Goal: Information Seeking & Learning: Find specific fact

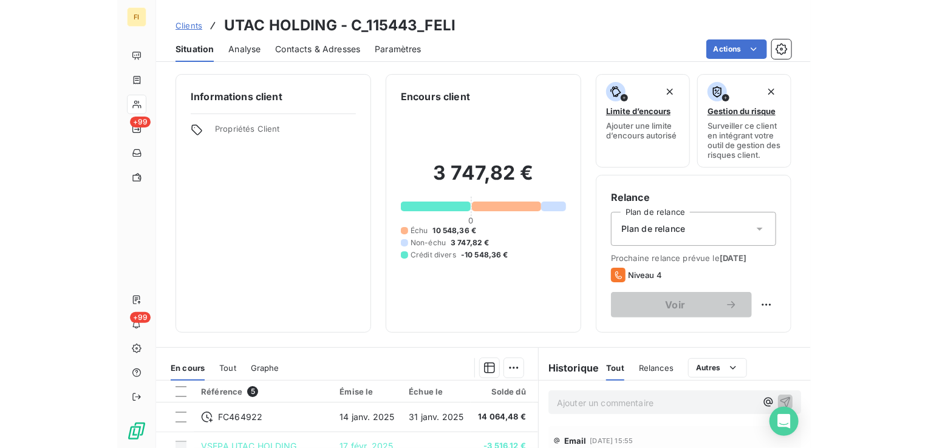
scroll to position [182, 0]
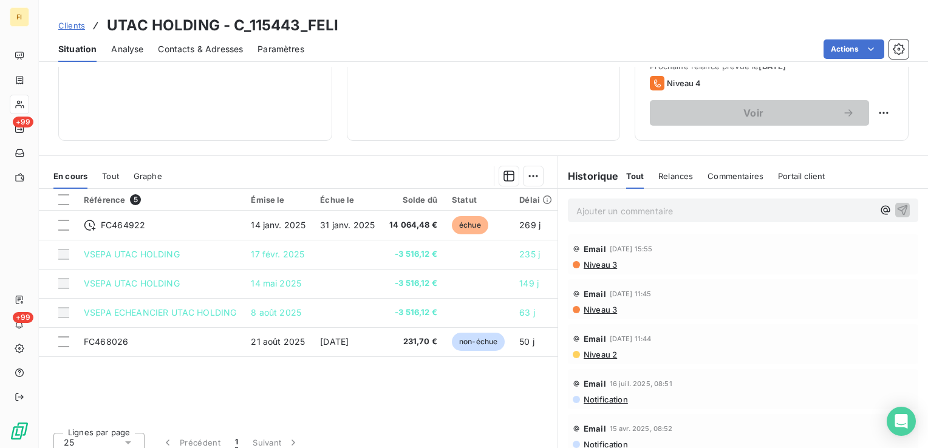
click at [75, 28] on span "Clients" at bounding box center [71, 26] width 27 height 10
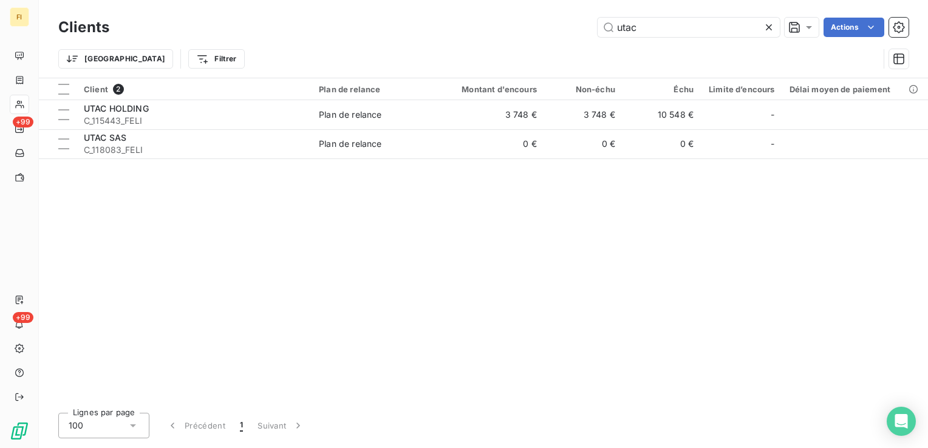
drag, startPoint x: 485, startPoint y: 33, endPoint x: 347, endPoint y: 39, distance: 137.4
click at [424, 34] on div "utac Actions" at bounding box center [516, 27] width 785 height 19
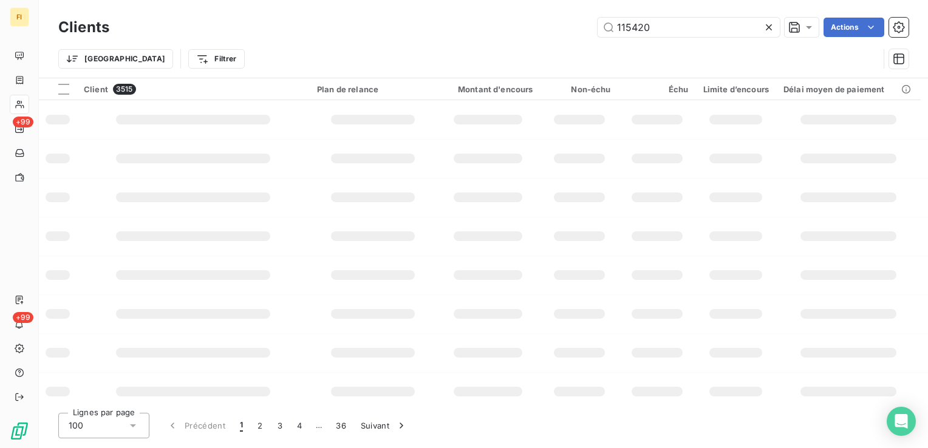
type input "115420"
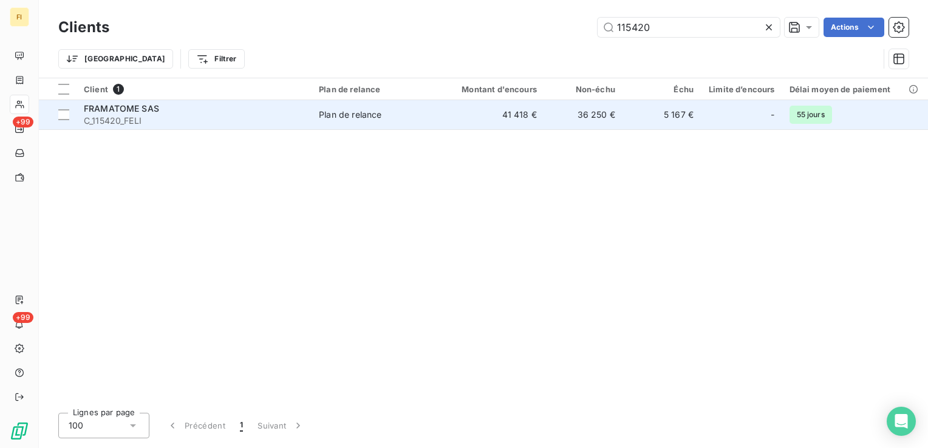
click at [396, 111] on span "Plan de relance" at bounding box center [375, 115] width 113 height 12
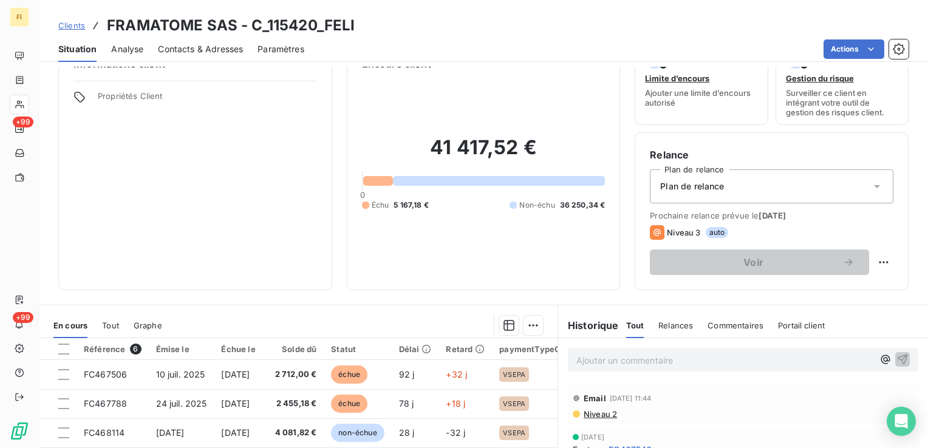
scroll to position [121, 0]
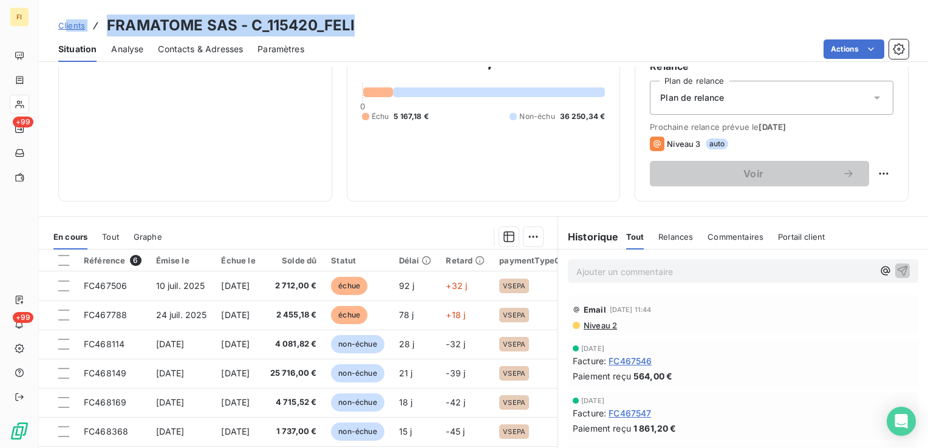
drag, startPoint x: 361, startPoint y: 26, endPoint x: 66, endPoint y: 13, distance: 295.4
click at [66, 13] on div "Clients FRAMATOME SAS - C_115420_FELI Situation Analyse Contacts & Adresses Par…" at bounding box center [483, 31] width 889 height 62
click at [437, 25] on div "Clients FRAMATOME SAS - C_115420_FELI" at bounding box center [483, 26] width 889 height 22
click at [362, 26] on div "Clients FRAMATOME SAS - C_115420_FELI" at bounding box center [483, 26] width 889 height 22
drag, startPoint x: 362, startPoint y: 26, endPoint x: 153, endPoint y: 27, distance: 208.9
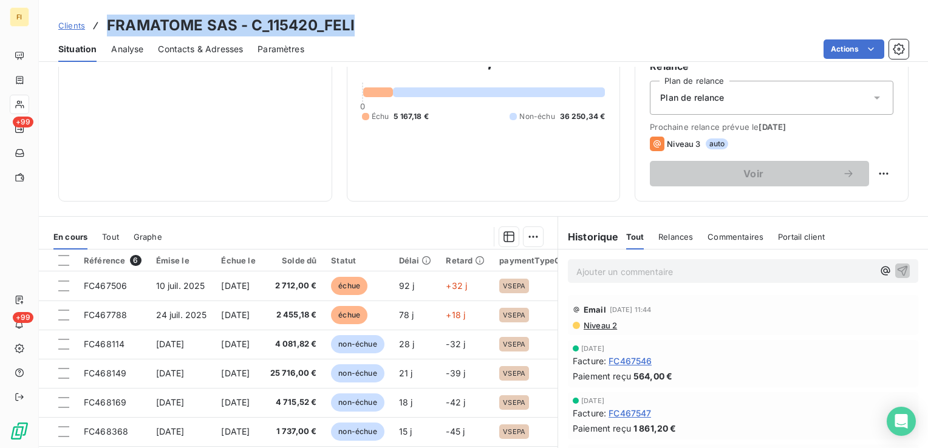
click at [153, 27] on div "Clients FRAMATOME SAS - C_115420_FELI" at bounding box center [483, 26] width 889 height 22
click at [79, 26] on span "Clients" at bounding box center [71, 26] width 27 height 10
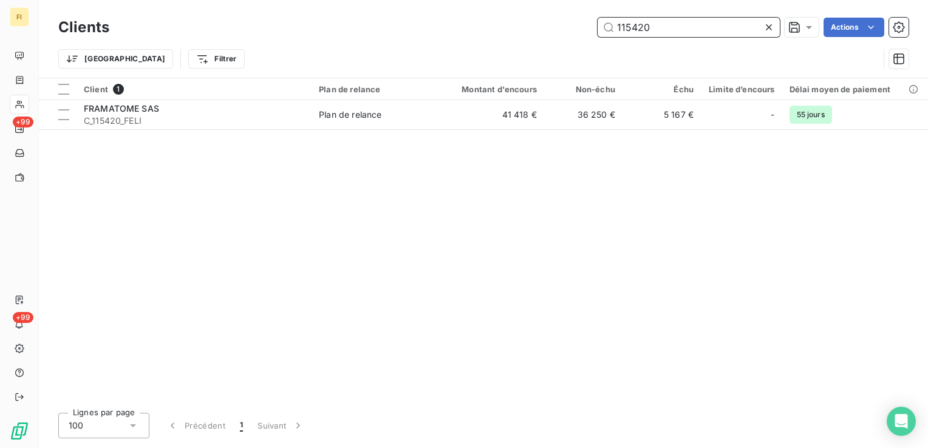
drag, startPoint x: 653, startPoint y: 28, endPoint x: 532, endPoint y: 29, distance: 121.5
click at [568, 29] on div "115420 Actions" at bounding box center [516, 27] width 785 height 19
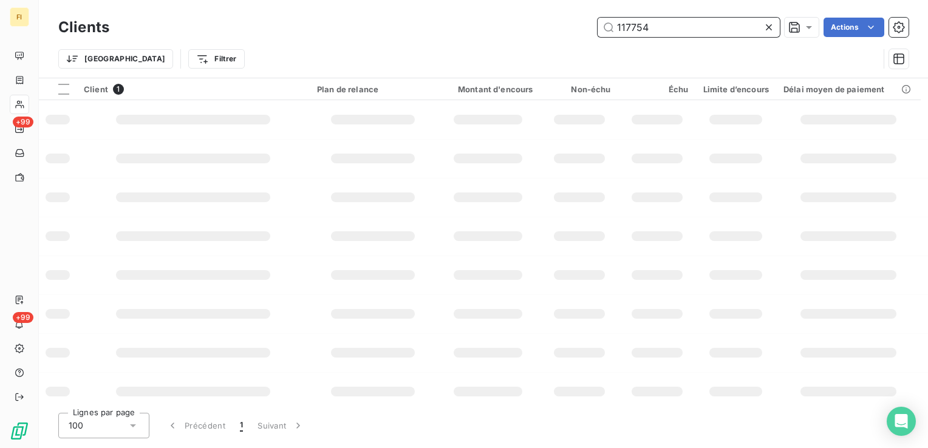
type input "117754"
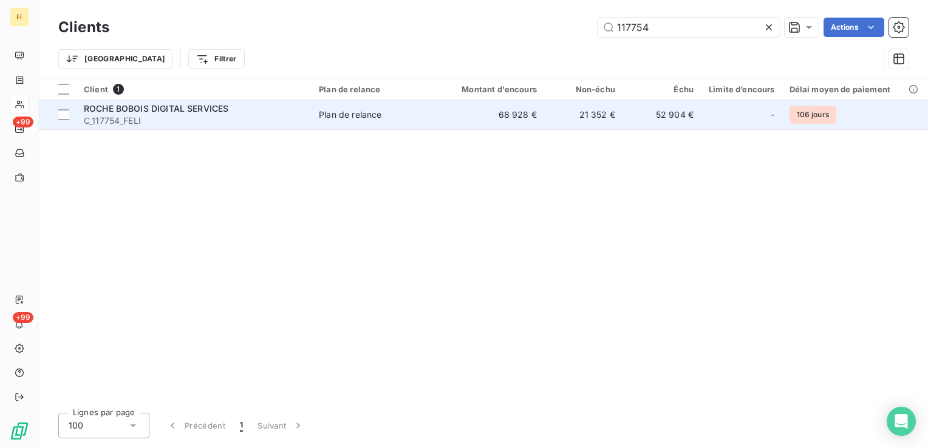
click at [536, 112] on td "68 928 €" at bounding box center [491, 114] width 105 height 29
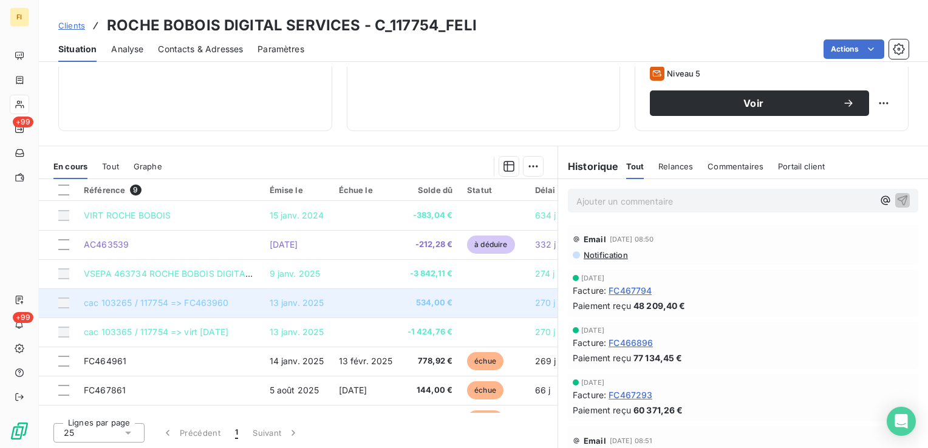
scroll to position [55, 0]
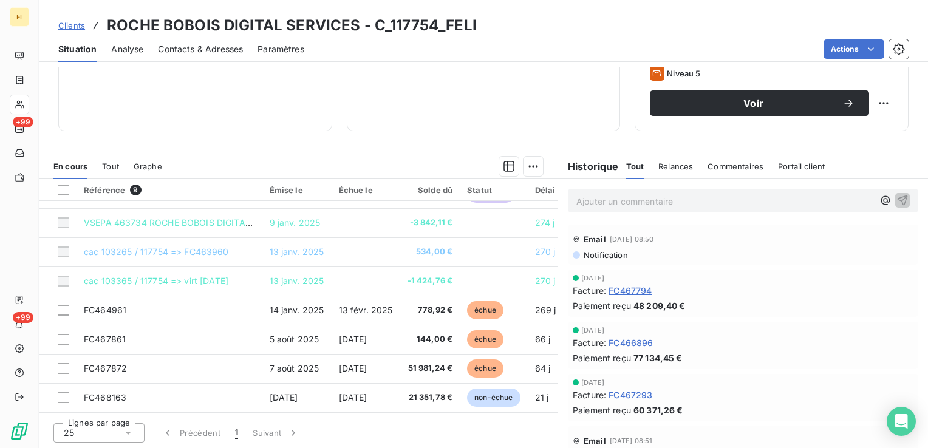
click at [66, 26] on span "Clients" at bounding box center [71, 26] width 27 height 10
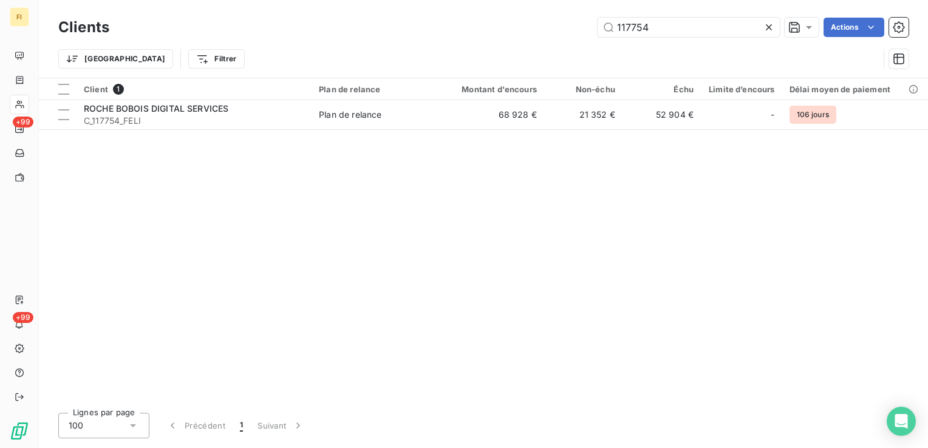
click at [515, 27] on div "117754 Actions" at bounding box center [516, 27] width 785 height 19
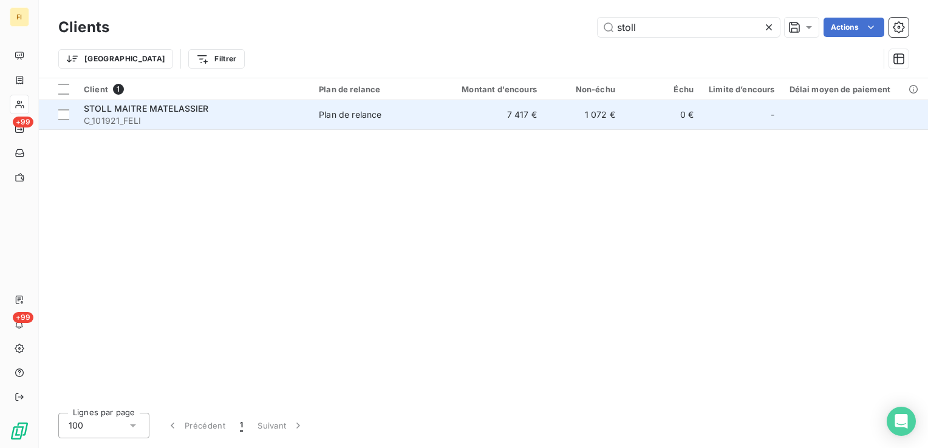
type input "stoll"
click at [550, 112] on td "1 072 €" at bounding box center [583, 114] width 78 height 29
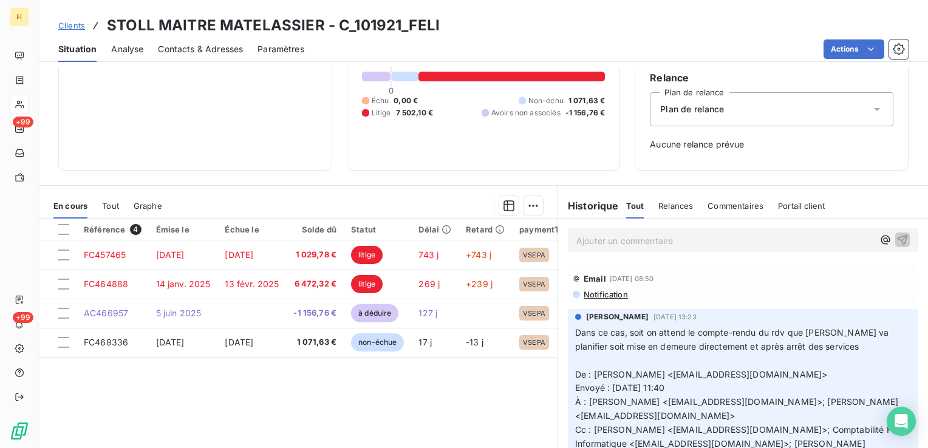
scroll to position [121, 0]
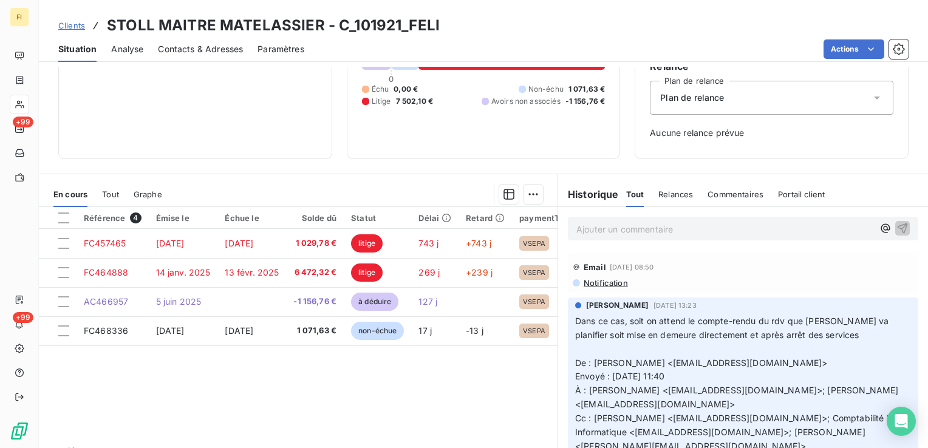
click at [77, 26] on span "Clients" at bounding box center [71, 26] width 27 height 10
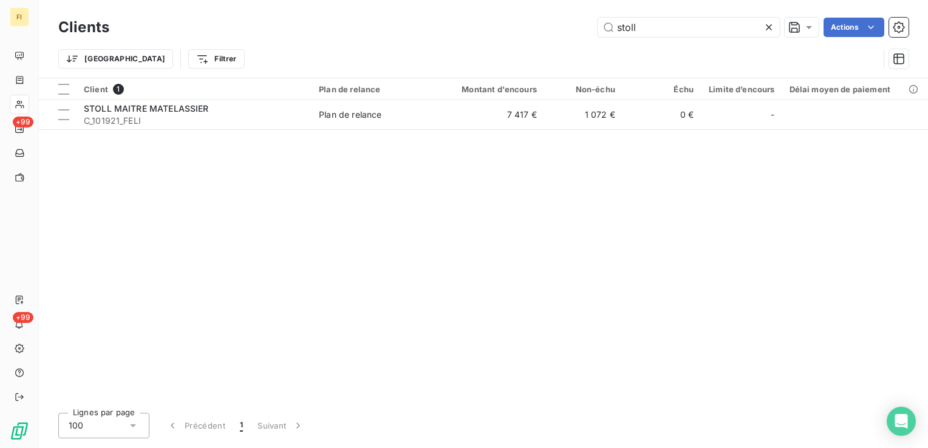
drag, startPoint x: 716, startPoint y: 28, endPoint x: 459, endPoint y: 40, distance: 257.1
click at [483, 38] on div "Clients stoll Actions" at bounding box center [483, 28] width 850 height 26
type input "finel"
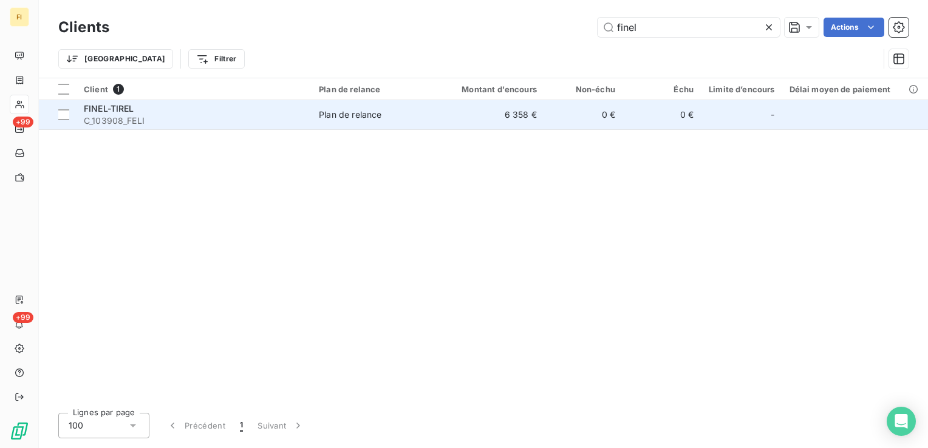
click at [484, 119] on td "6 358 €" at bounding box center [491, 114] width 105 height 29
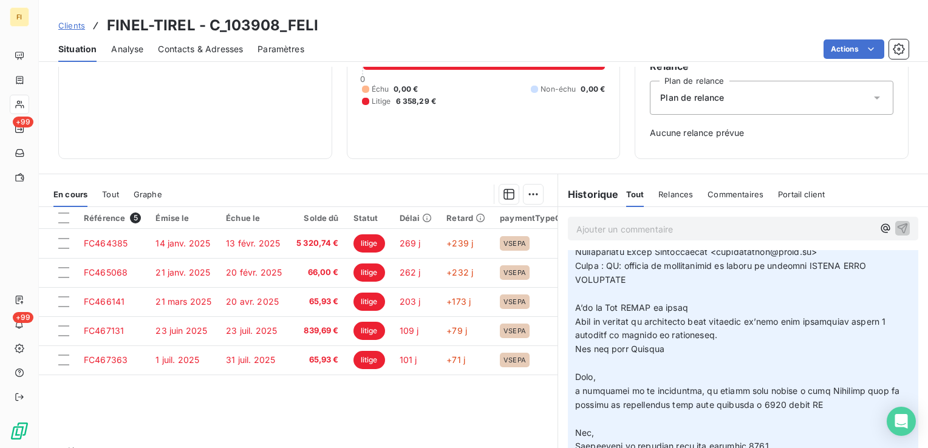
scroll to position [607, 0]
click at [78, 23] on span "Clients" at bounding box center [71, 26] width 27 height 10
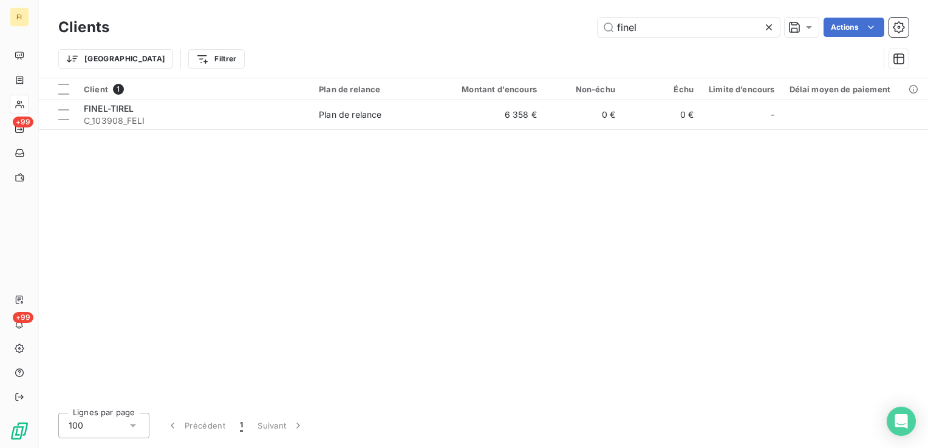
drag, startPoint x: 649, startPoint y: 24, endPoint x: 510, endPoint y: 28, distance: 138.5
click at [536, 26] on div "finel Actions" at bounding box center [516, 27] width 785 height 19
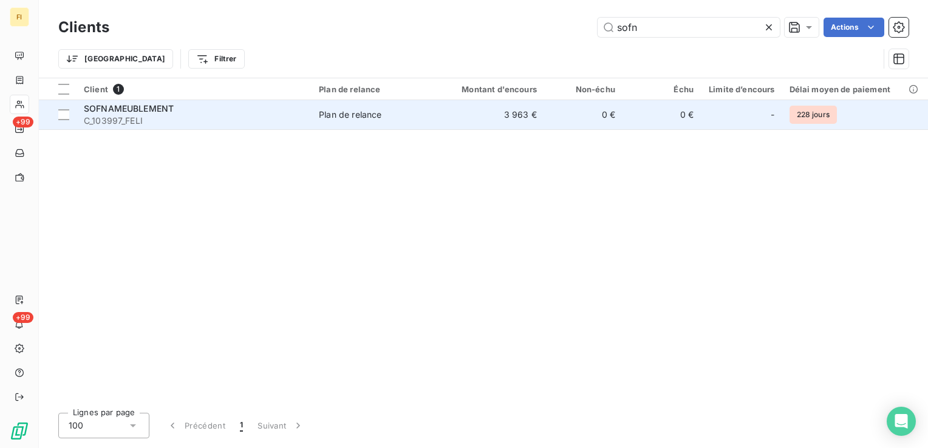
type input "sofn"
click at [380, 118] on div "Plan de relance" at bounding box center [350, 115] width 63 height 12
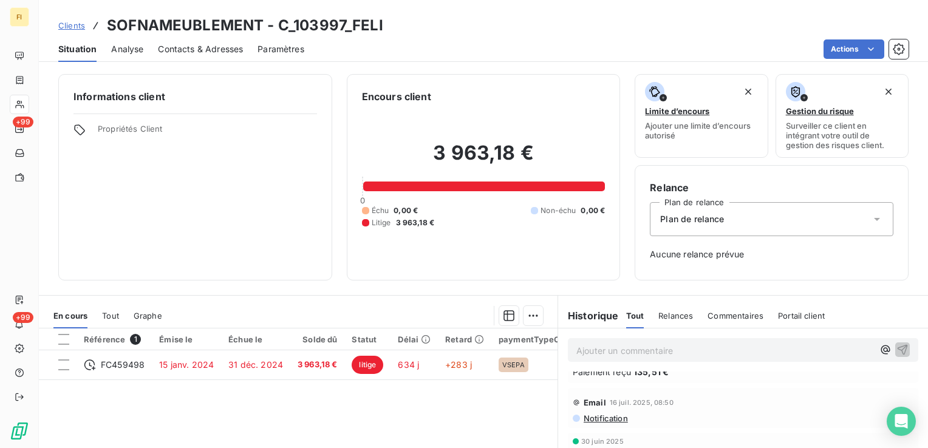
scroll to position [243, 0]
click at [674, 316] on span "Relances" at bounding box center [675, 316] width 35 height 10
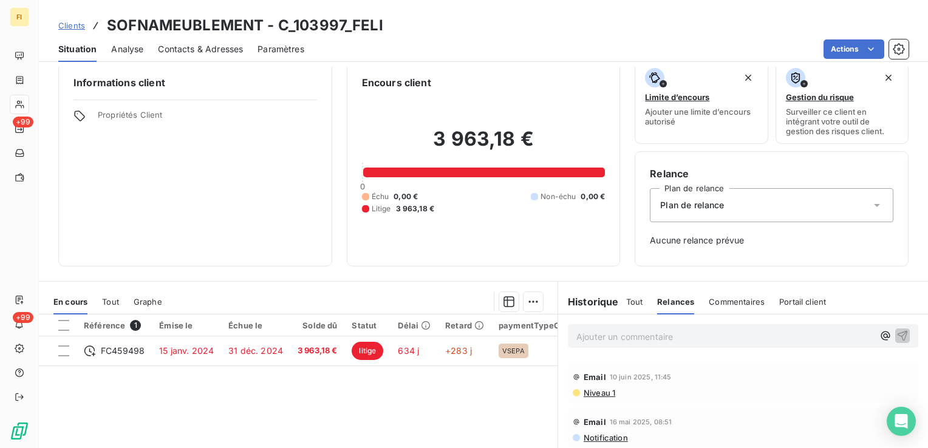
scroll to position [0, 0]
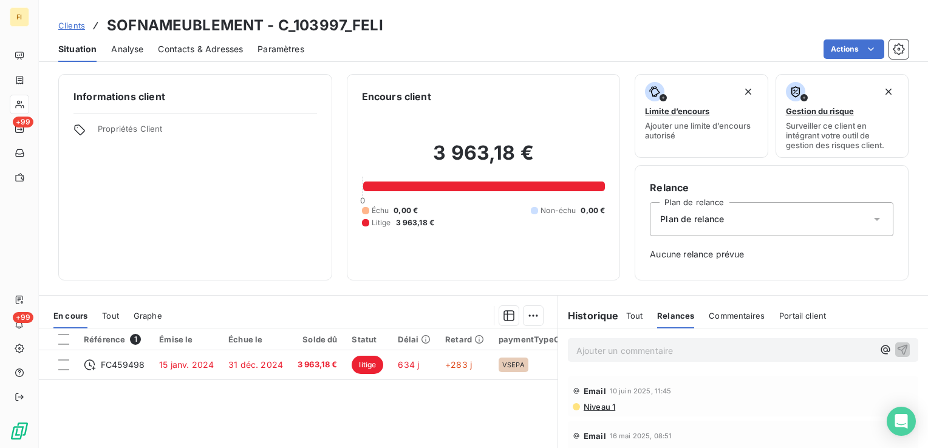
click at [66, 25] on span "Clients" at bounding box center [71, 26] width 27 height 10
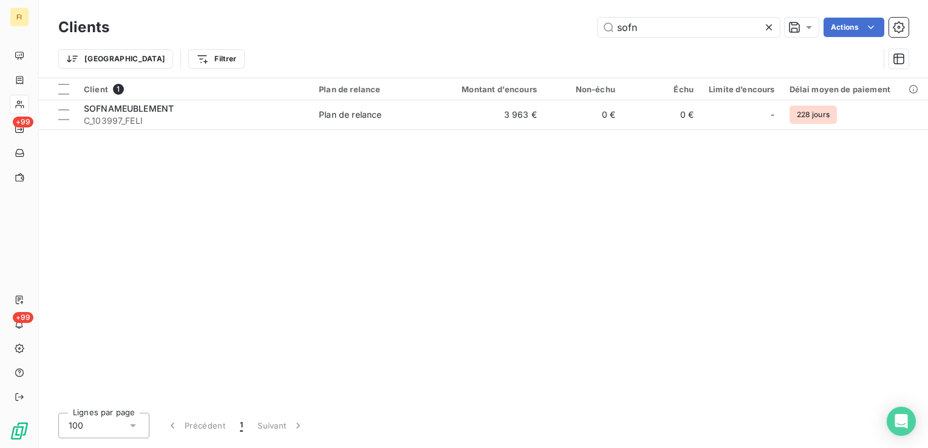
drag, startPoint x: 602, startPoint y: 26, endPoint x: 458, endPoint y: 32, distance: 143.4
click at [519, 26] on div "sofn Actions" at bounding box center [516, 27] width 785 height 19
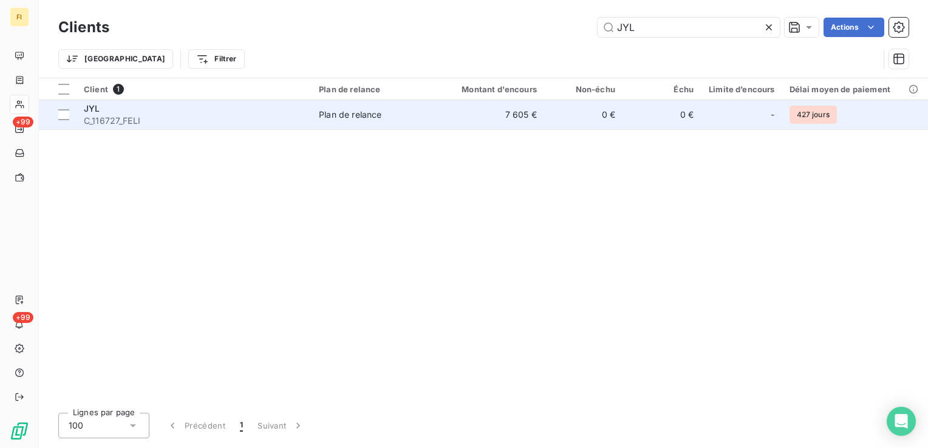
type input "JYL"
click at [442, 120] on td "7 605 €" at bounding box center [491, 114] width 105 height 29
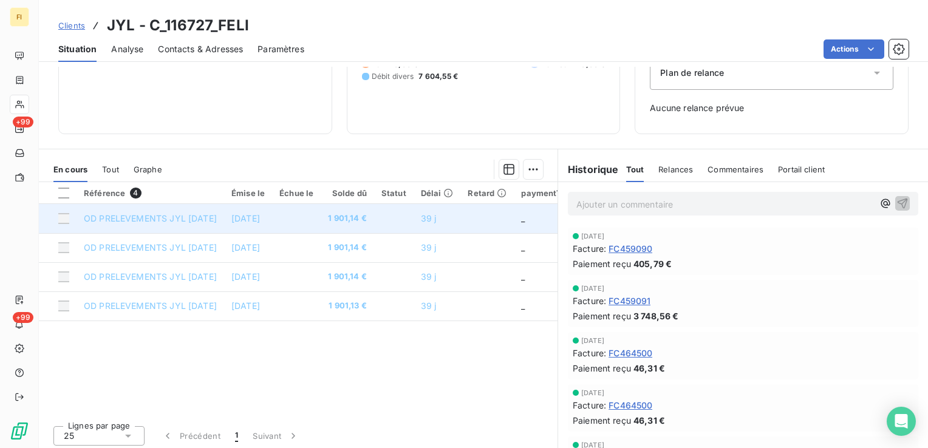
scroll to position [149, 0]
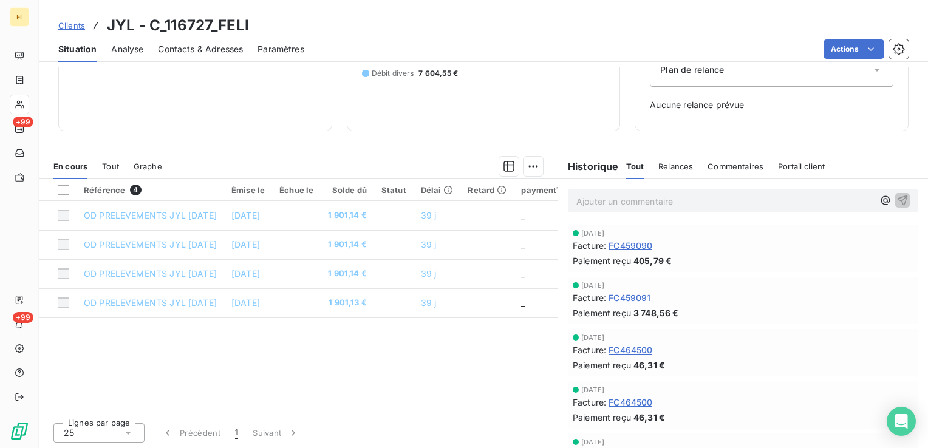
click at [72, 29] on span "Clients" at bounding box center [71, 26] width 27 height 10
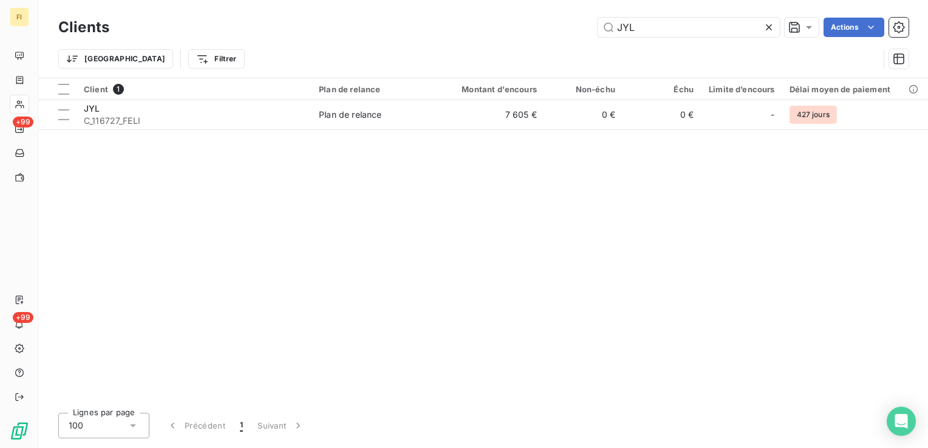
drag, startPoint x: 506, startPoint y: 30, endPoint x: 378, endPoint y: 33, distance: 128.2
click at [389, 29] on div "JYL Actions" at bounding box center [516, 27] width 785 height 19
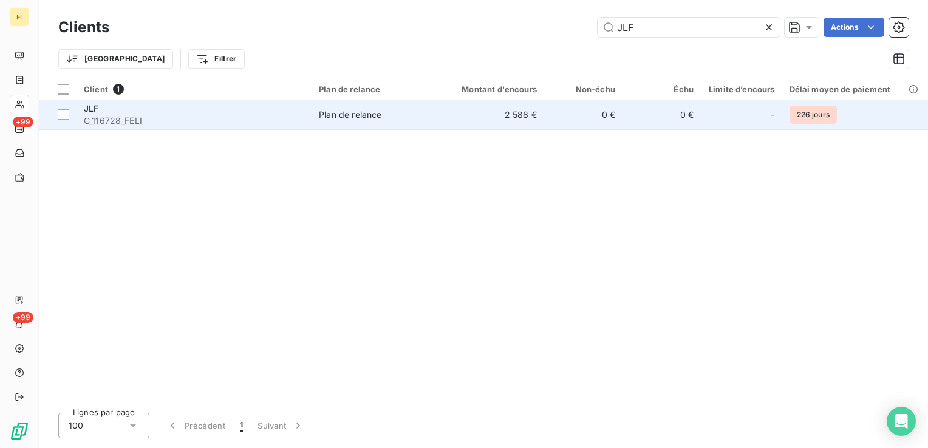
type input "JLF"
click at [460, 119] on td "2 588 €" at bounding box center [491, 114] width 105 height 29
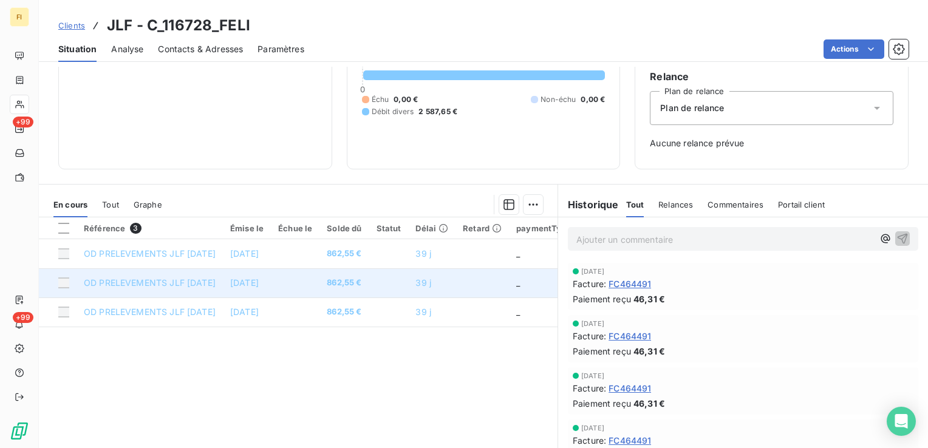
scroll to position [121, 0]
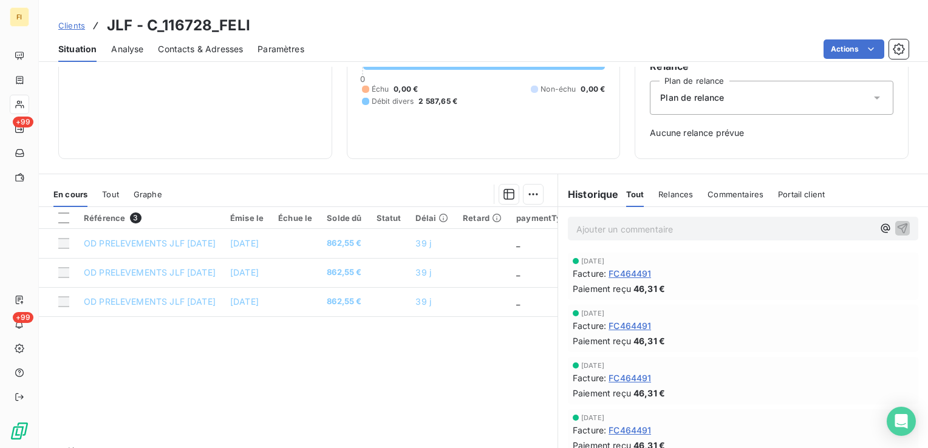
click at [77, 27] on span "Clients" at bounding box center [71, 26] width 27 height 10
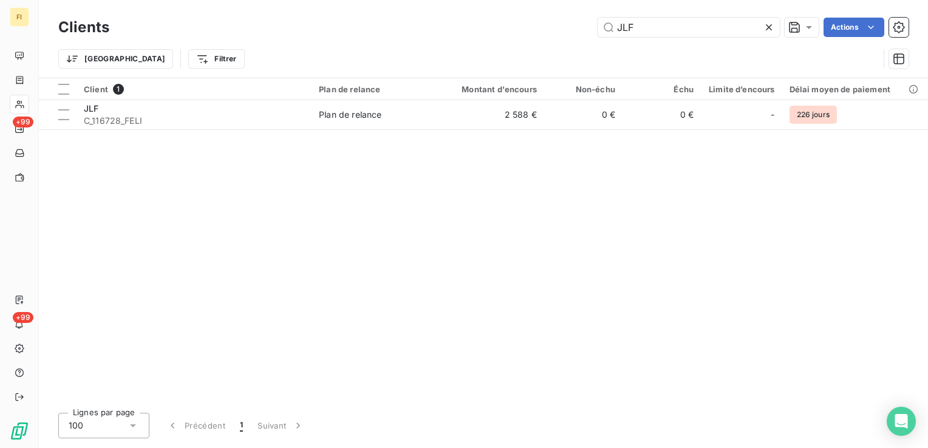
drag, startPoint x: 649, startPoint y: 32, endPoint x: 556, endPoint y: 36, distance: 93.0
click at [573, 29] on div "JLF Actions" at bounding box center [516, 27] width 785 height 19
type input "mdm"
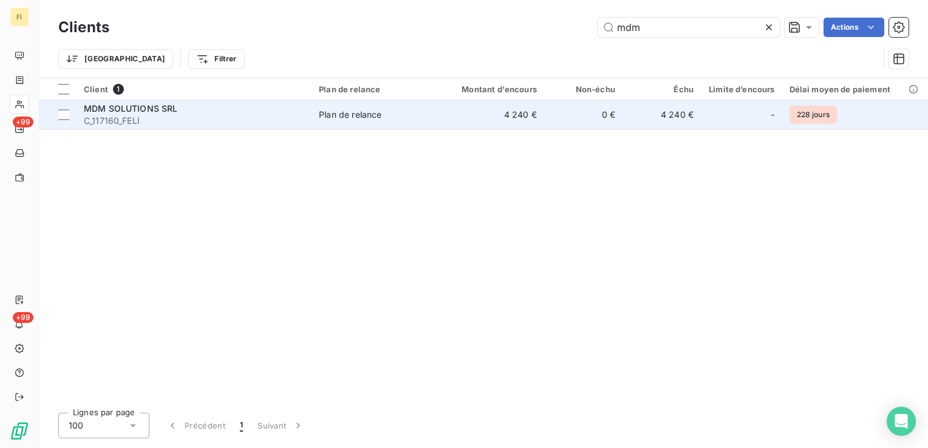
click at [491, 111] on td "4 240 €" at bounding box center [491, 114] width 105 height 29
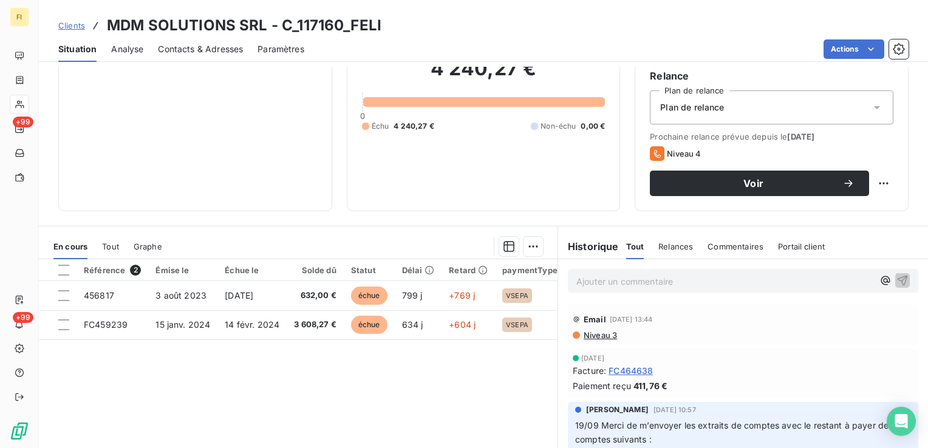
scroll to position [121, 0]
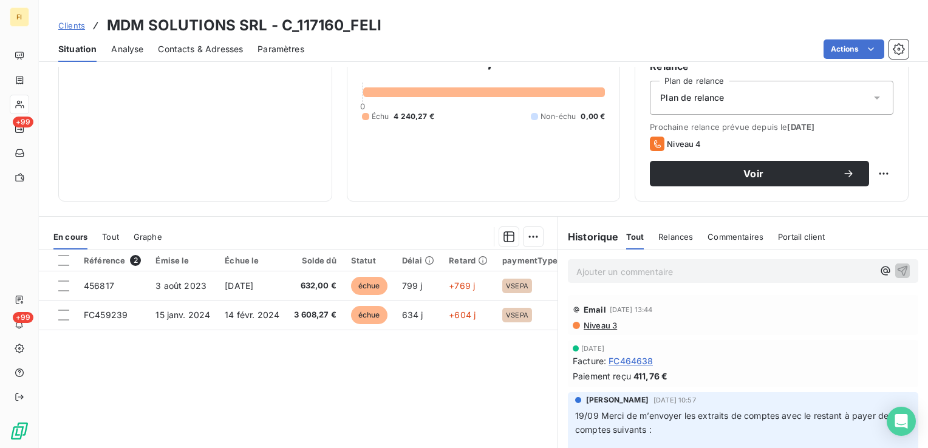
click at [68, 23] on span "Clients" at bounding box center [71, 26] width 27 height 10
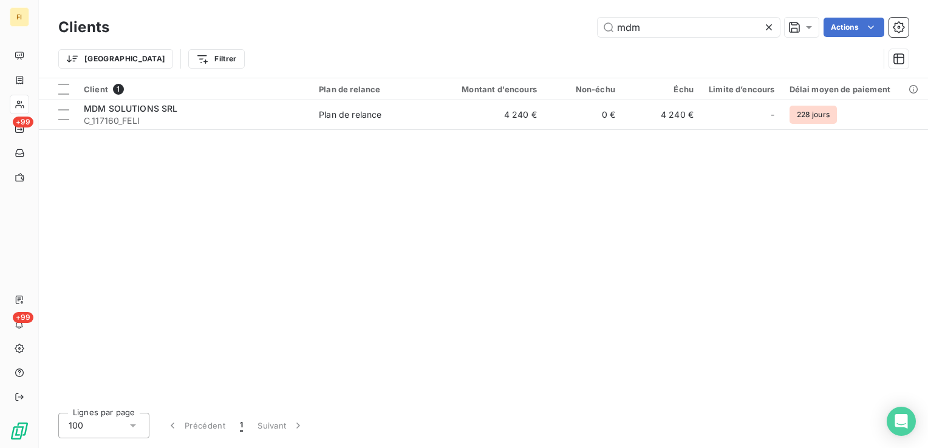
click at [449, 15] on div "Clients mdm Actions" at bounding box center [483, 28] width 850 height 26
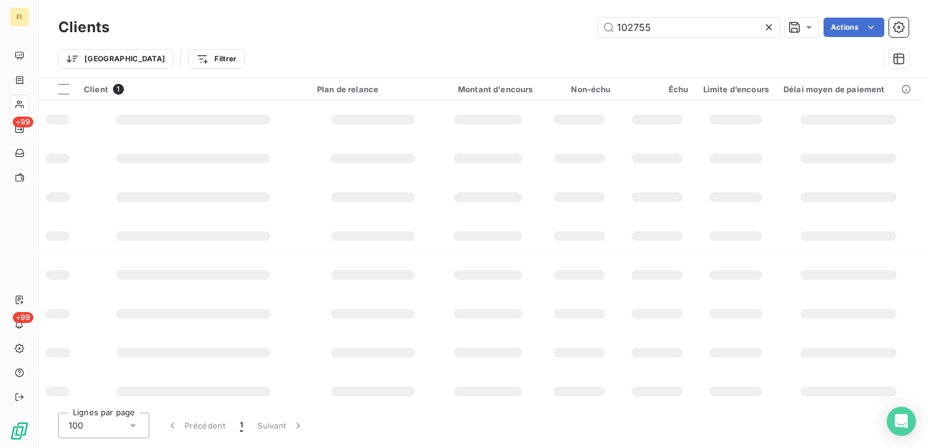
type input "102755"
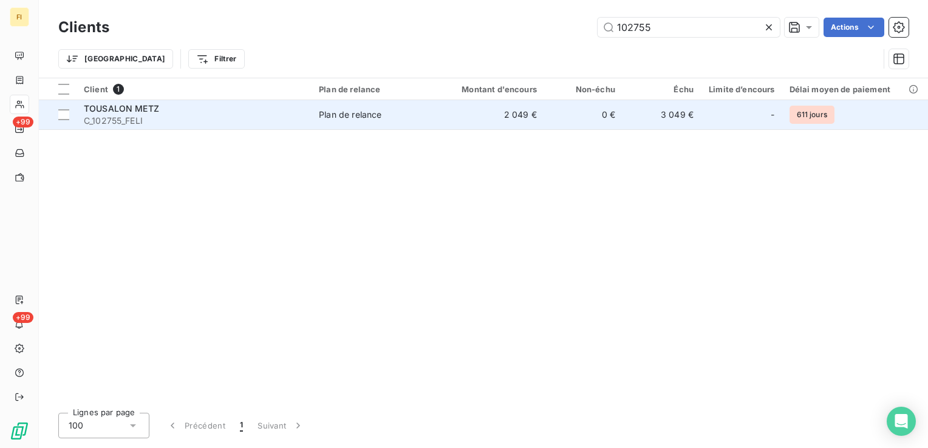
click at [556, 121] on td "0 €" at bounding box center [583, 114] width 78 height 29
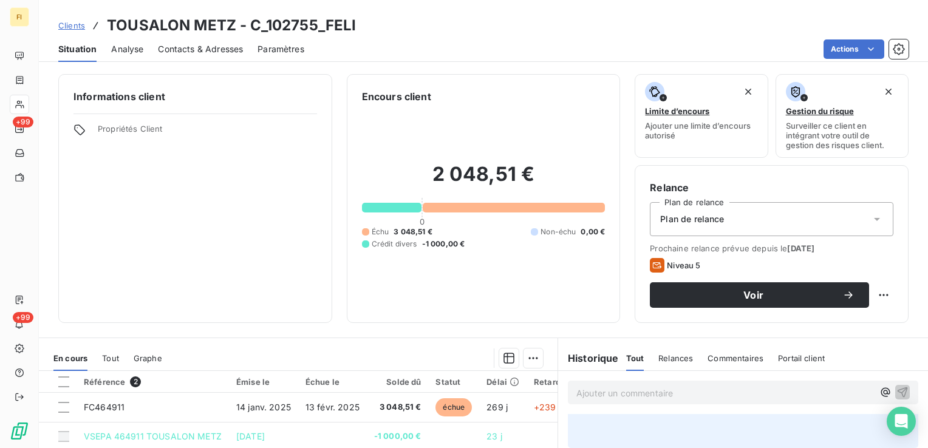
click at [70, 23] on span "Clients" at bounding box center [71, 26] width 27 height 10
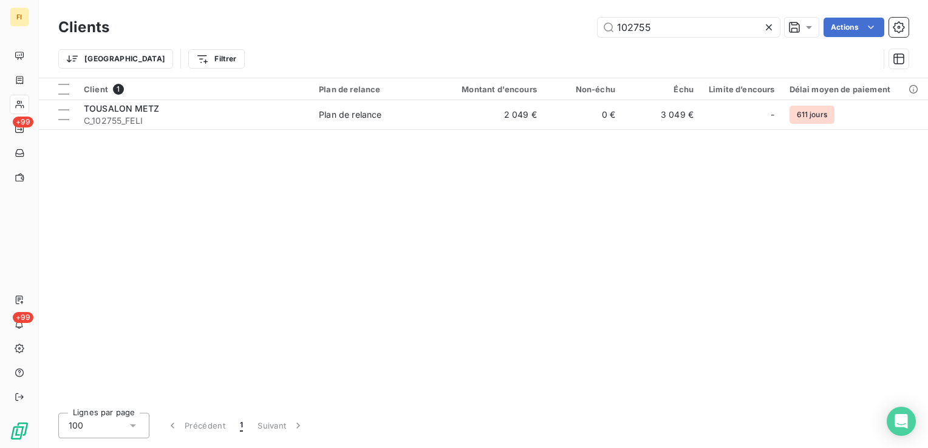
drag, startPoint x: 517, startPoint y: 21, endPoint x: 419, endPoint y: 19, distance: 98.4
click at [430, 19] on div "102755 Actions" at bounding box center [516, 27] width 785 height 19
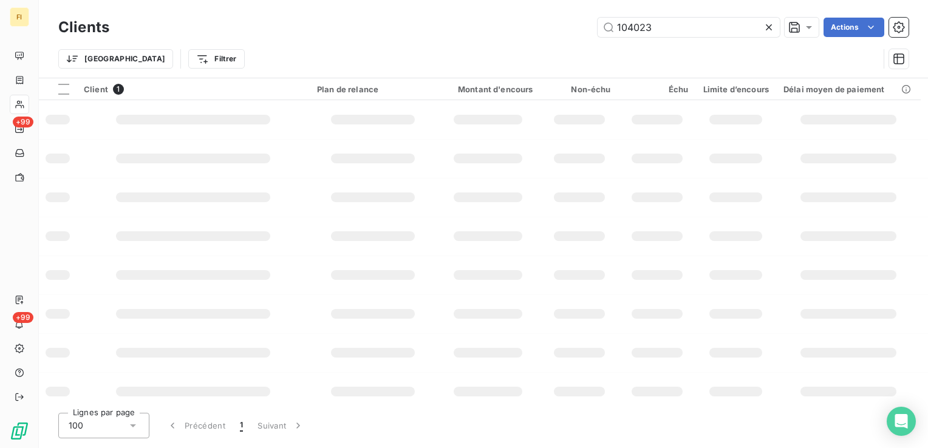
type input "104023"
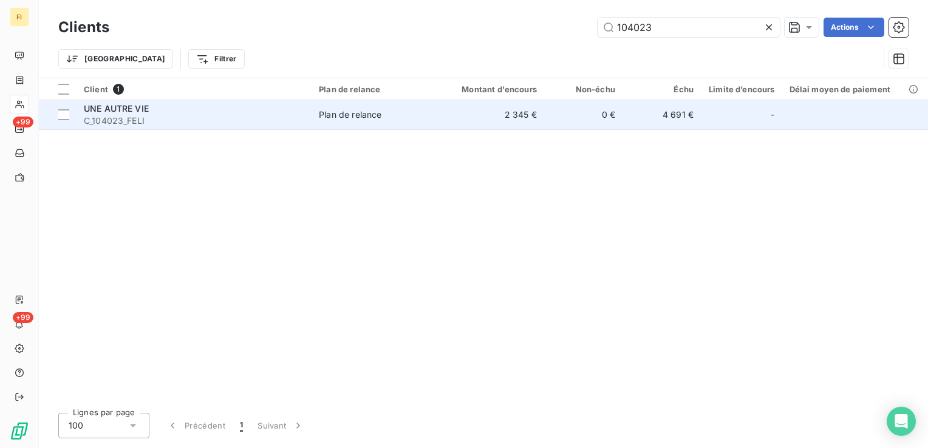
click at [534, 118] on td "2 345 €" at bounding box center [491, 114] width 105 height 29
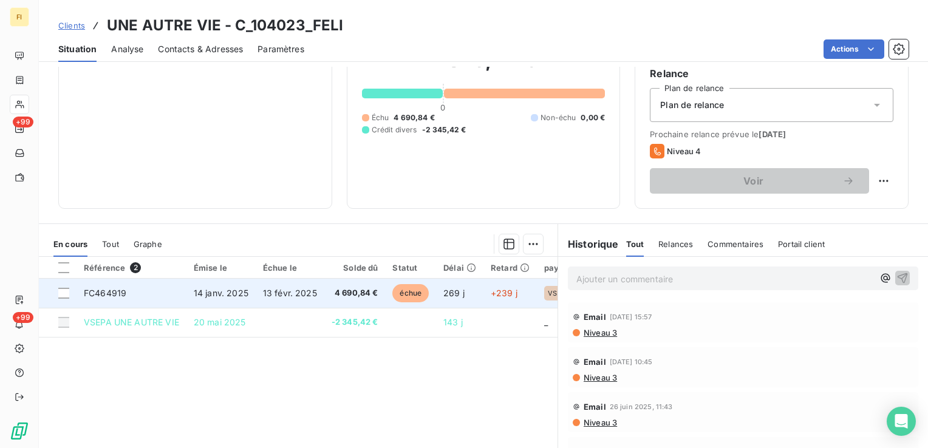
scroll to position [121, 0]
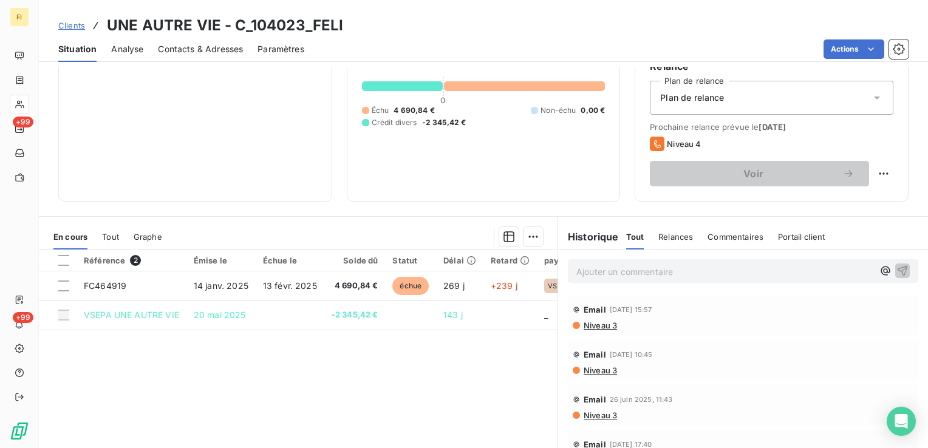
click at [68, 24] on span "Clients" at bounding box center [71, 26] width 27 height 10
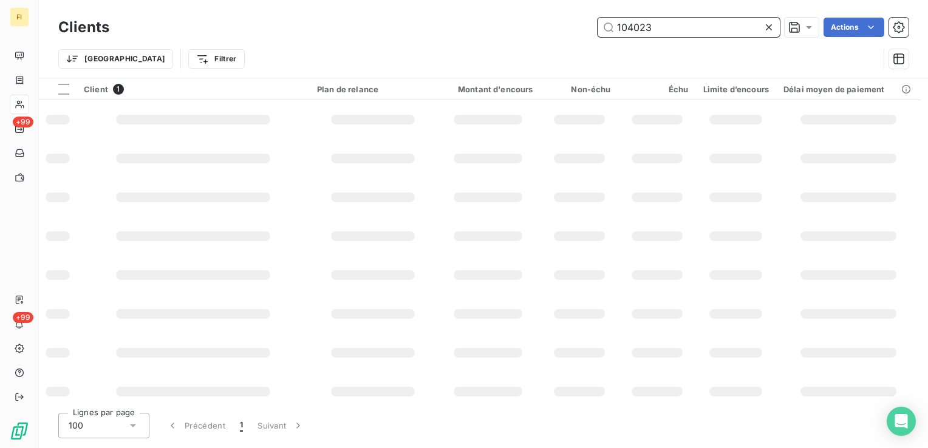
drag, startPoint x: 690, startPoint y: 37, endPoint x: 506, endPoint y: 32, distance: 184.1
click at [550, 32] on div "Clients 104023 Actions" at bounding box center [483, 28] width 850 height 26
type input "116603"
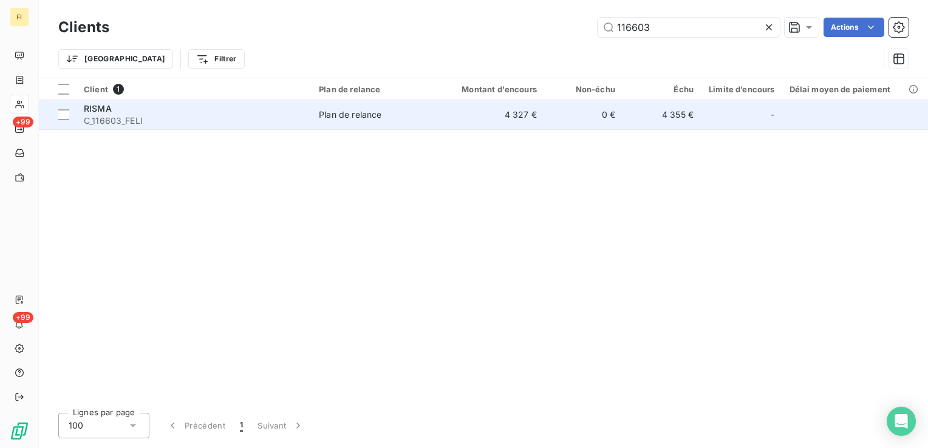
click at [399, 124] on td "Plan de relance" at bounding box center [376, 114] width 128 height 29
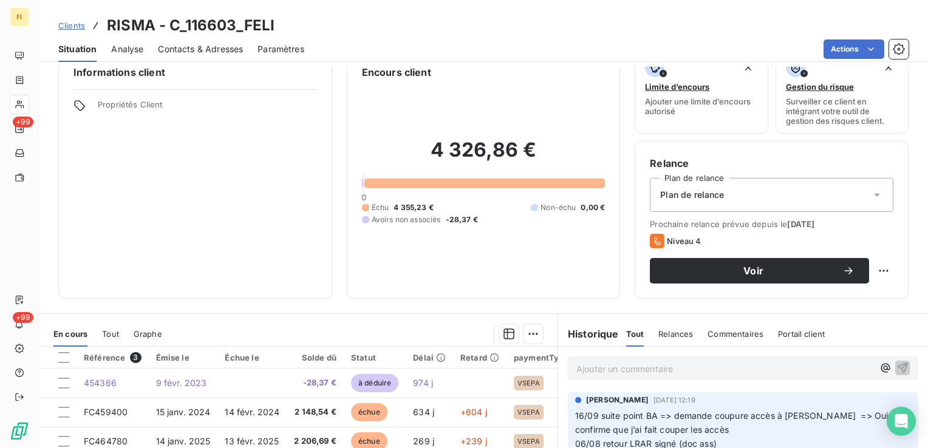
scroll to position [61, 0]
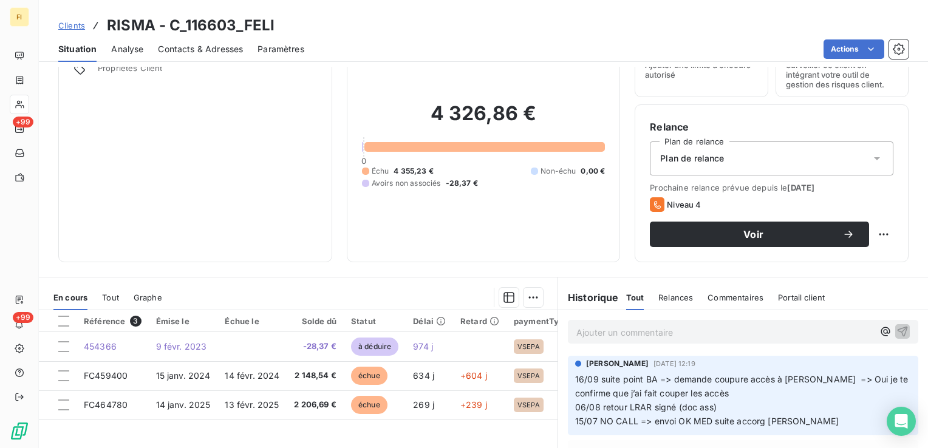
click at [83, 26] on span "Clients" at bounding box center [71, 26] width 27 height 10
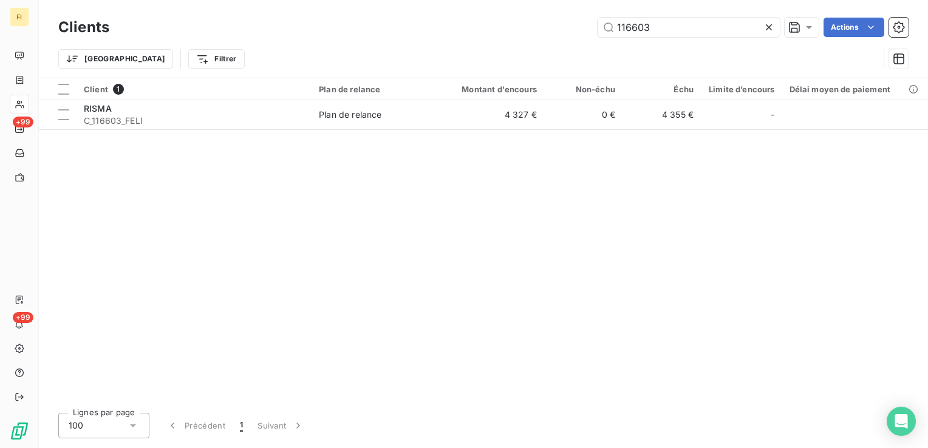
drag, startPoint x: 669, startPoint y: 26, endPoint x: 495, endPoint y: 22, distance: 174.3
click at [495, 22] on div "116603 Actions" at bounding box center [516, 27] width 785 height 19
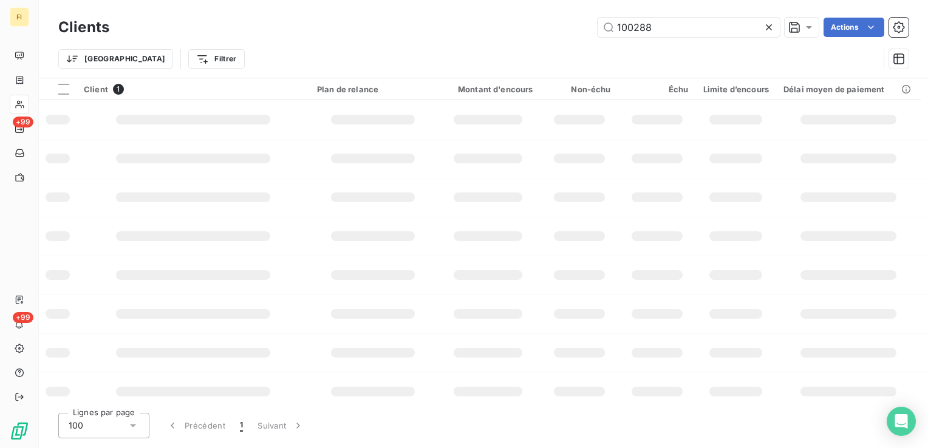
type input "100288"
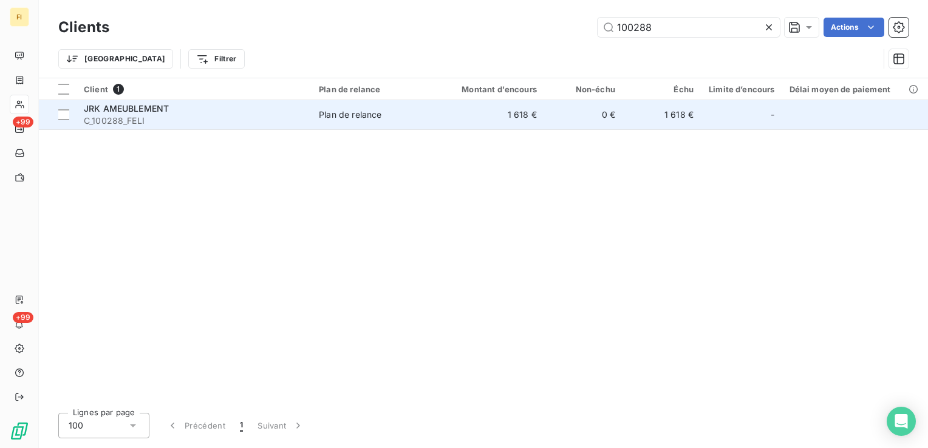
click at [549, 119] on td "0 €" at bounding box center [583, 114] width 78 height 29
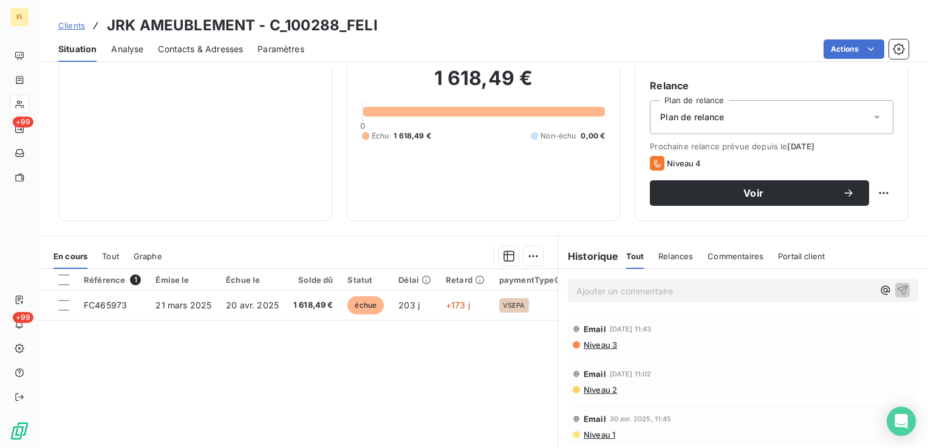
scroll to position [121, 0]
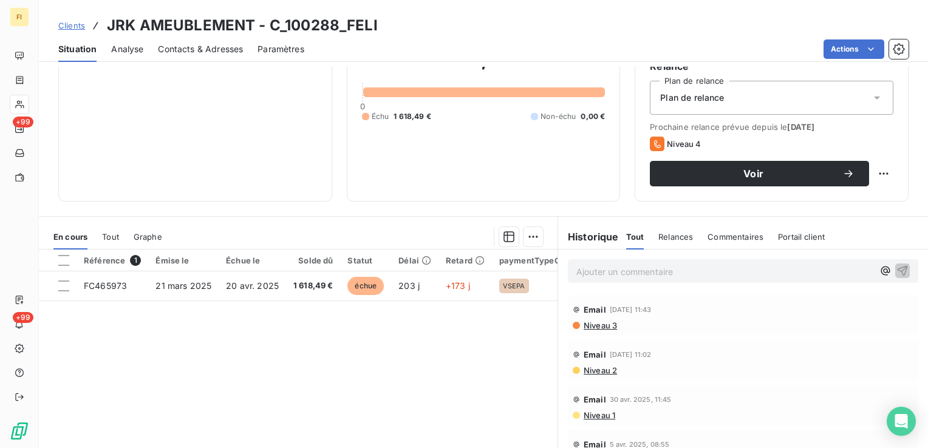
click at [75, 29] on span "Clients" at bounding box center [71, 26] width 27 height 10
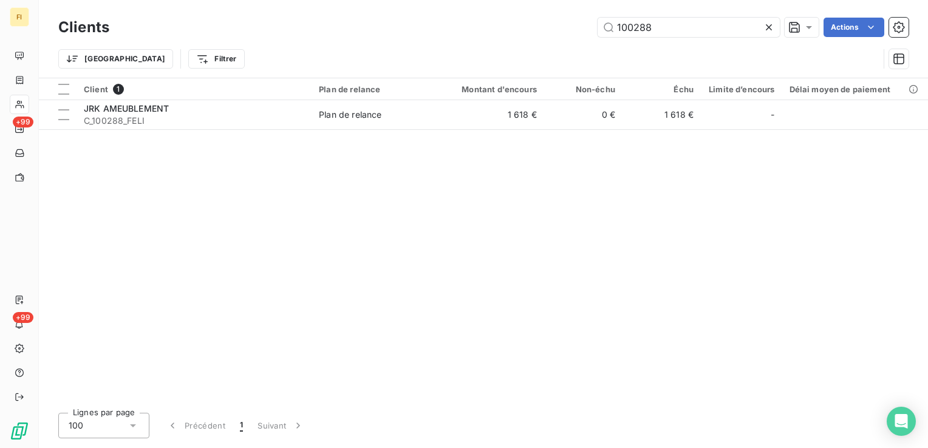
drag, startPoint x: 687, startPoint y: 26, endPoint x: 427, endPoint y: 21, distance: 260.0
click at [488, 19] on div "100288 Actions" at bounding box center [516, 27] width 785 height 19
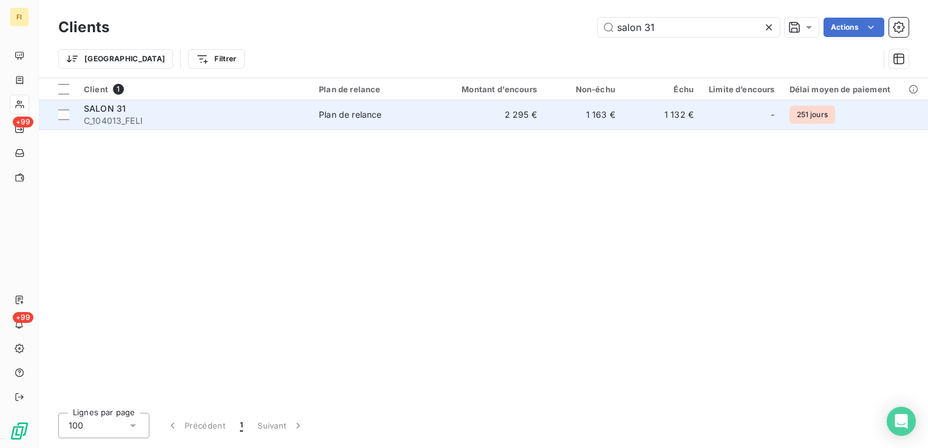
type input "salon 31"
click at [445, 112] on td "2 295 €" at bounding box center [491, 114] width 105 height 29
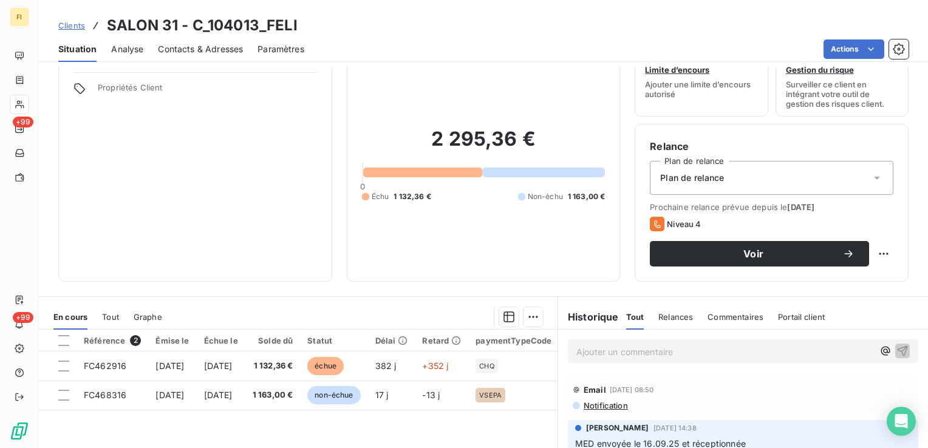
scroll to position [121, 0]
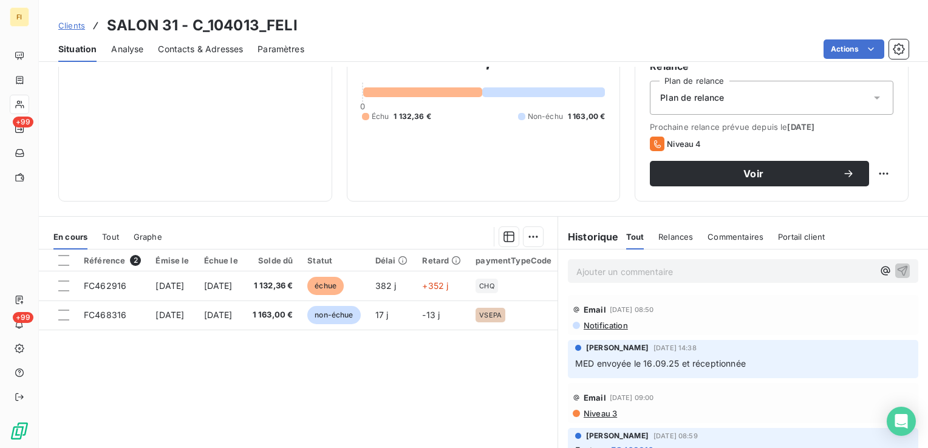
click at [78, 28] on span "Clients" at bounding box center [71, 26] width 27 height 10
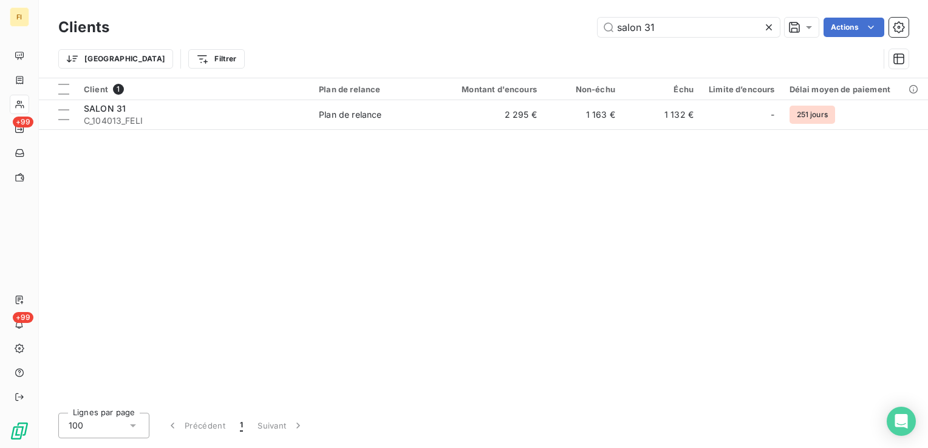
drag, startPoint x: 534, startPoint y: 14, endPoint x: 429, endPoint y: 0, distance: 106.0
click at [495, 9] on div "Clients salon 31 Actions Trier Filtrer" at bounding box center [483, 39] width 889 height 78
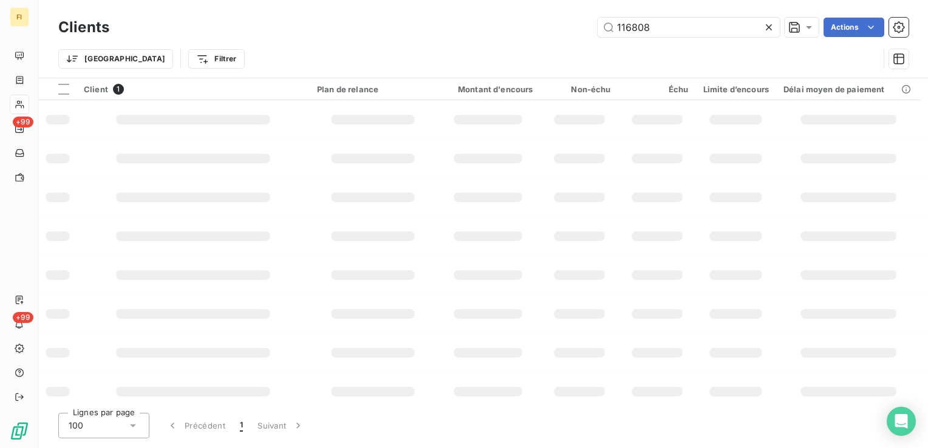
type input "116808"
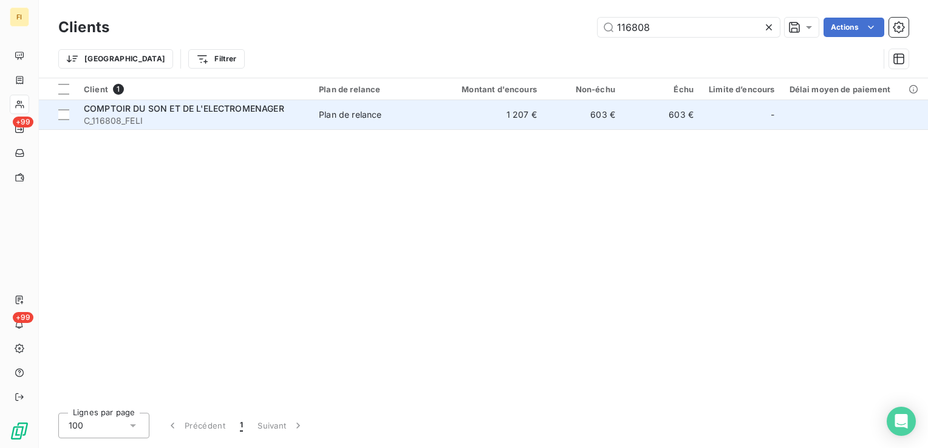
click at [503, 115] on td "1 207 €" at bounding box center [491, 114] width 105 height 29
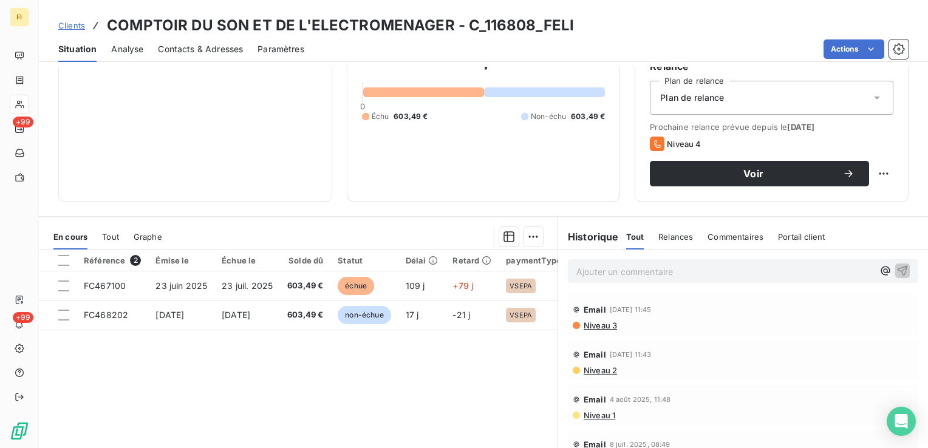
scroll to position [61, 0]
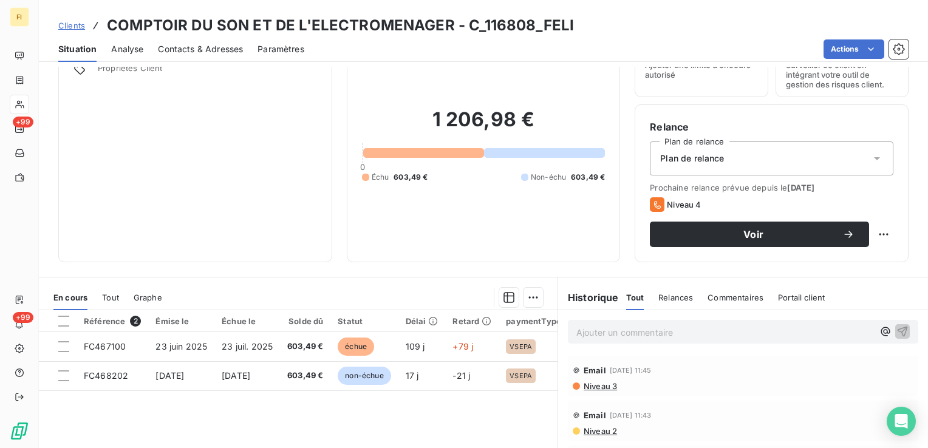
click at [70, 24] on span "Clients" at bounding box center [71, 26] width 27 height 10
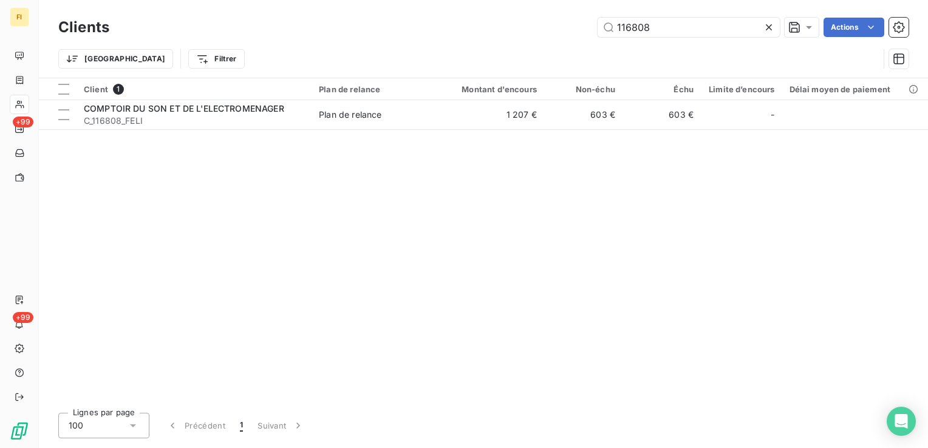
drag, startPoint x: 676, startPoint y: 24, endPoint x: 469, endPoint y: 23, distance: 207.1
click at [495, 28] on div "116808 Actions" at bounding box center [516, 27] width 785 height 19
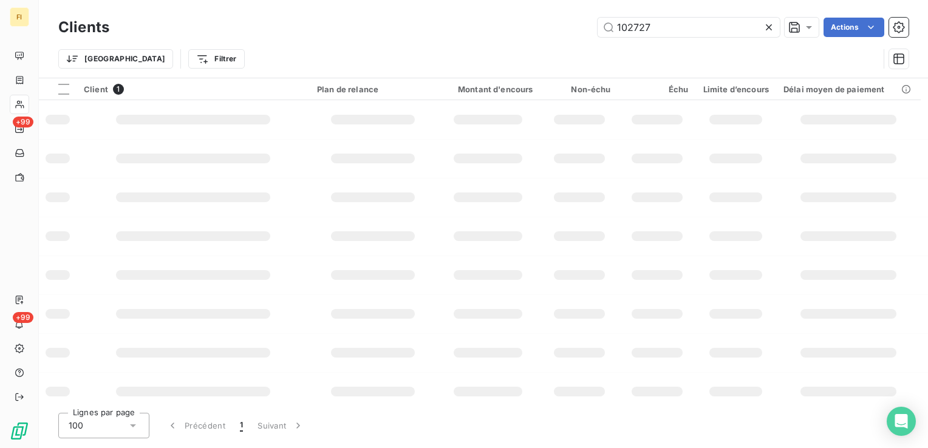
type input "102727"
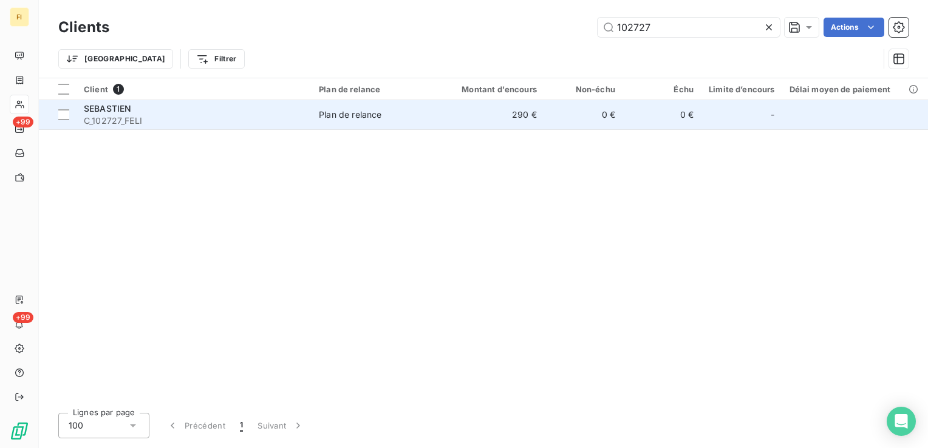
click at [513, 112] on td "290 €" at bounding box center [491, 114] width 105 height 29
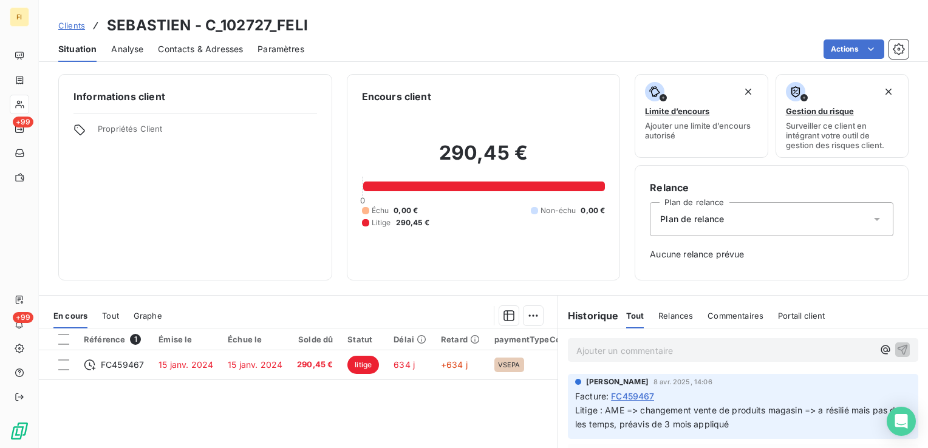
click at [80, 26] on span "Clients" at bounding box center [71, 26] width 27 height 10
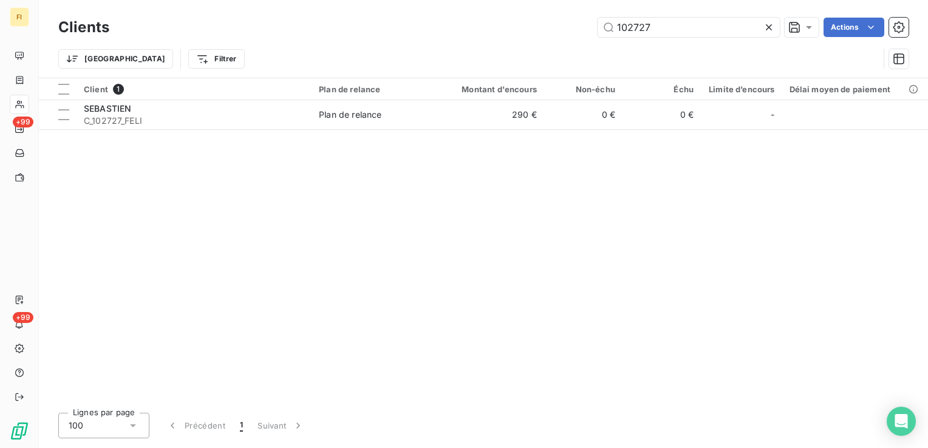
click at [460, 30] on div "102727 Actions" at bounding box center [516, 27] width 785 height 19
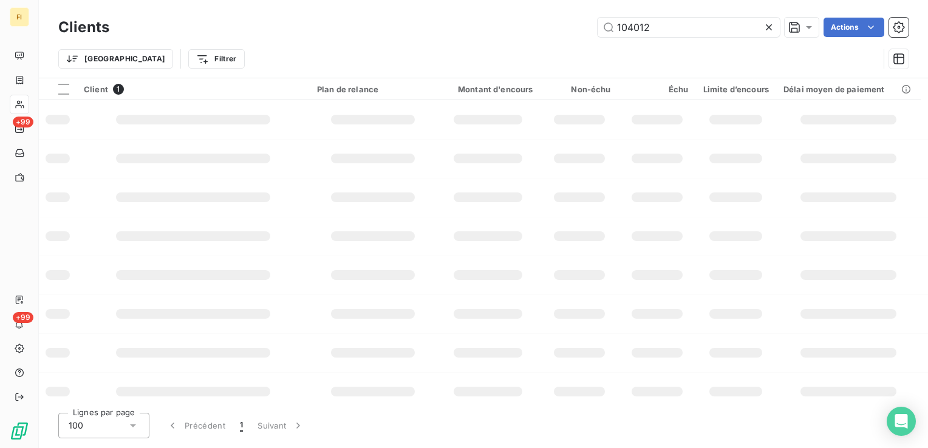
type input "104012"
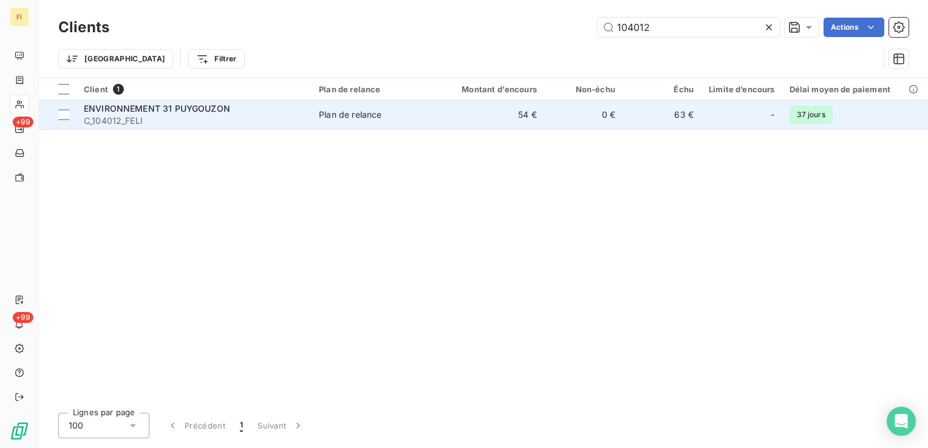
click at [502, 118] on td "54 €" at bounding box center [491, 114] width 105 height 29
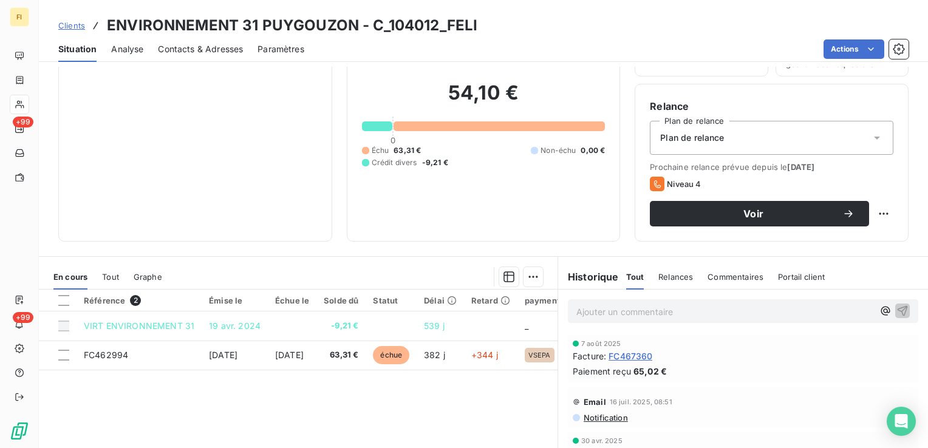
scroll to position [61, 0]
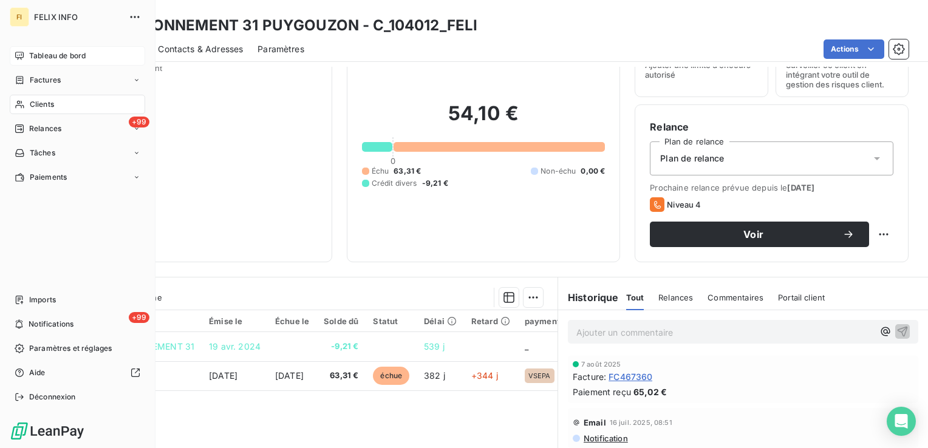
click at [39, 60] on span "Tableau de bord" at bounding box center [57, 55] width 56 height 11
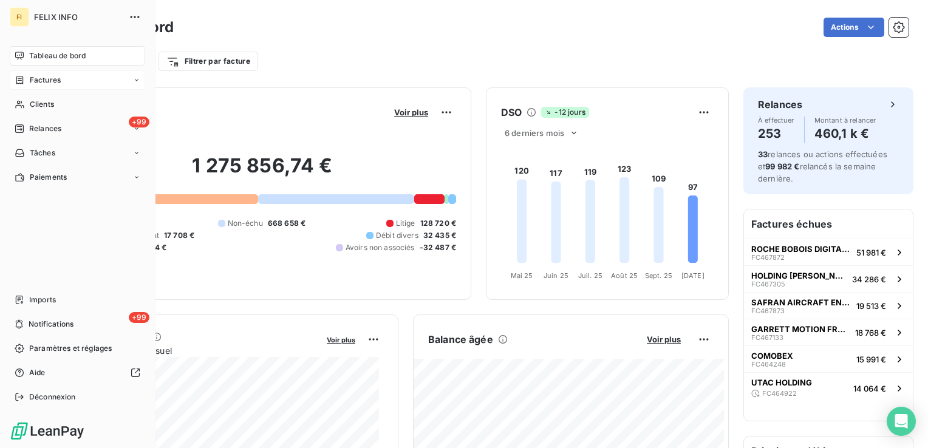
click at [28, 83] on div "Factures" at bounding box center [38, 80] width 46 height 11
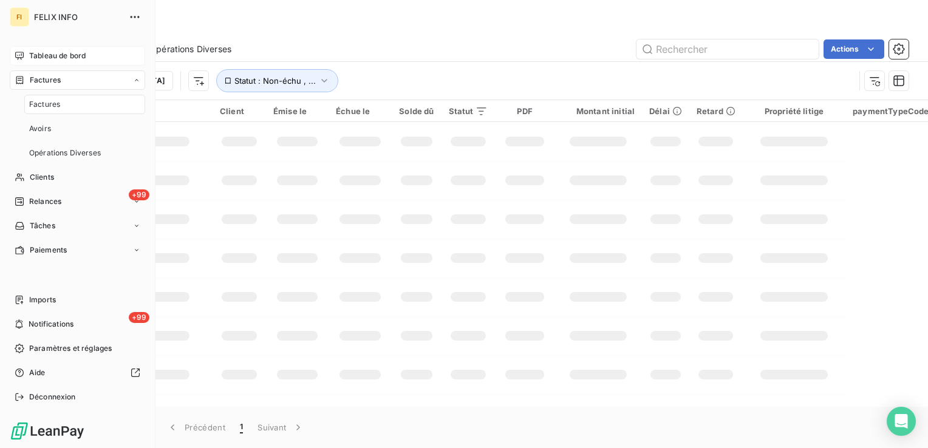
click at [63, 62] on div "Tableau de bord" at bounding box center [77, 55] width 135 height 19
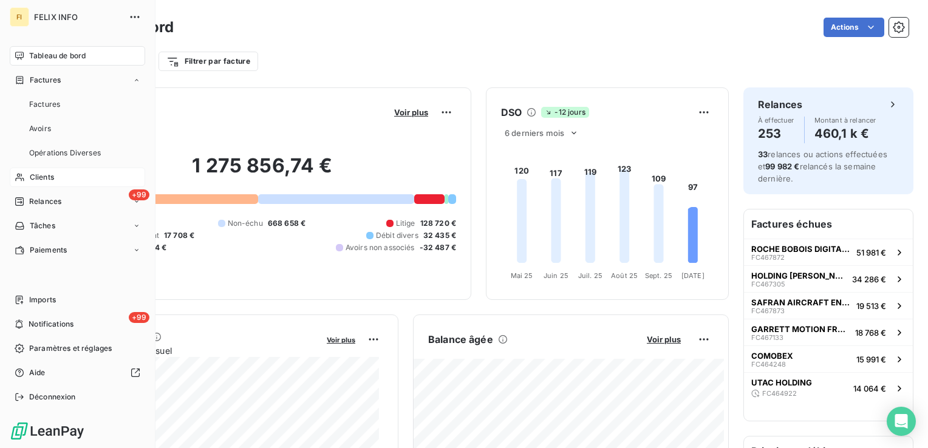
click at [33, 175] on span "Clients" at bounding box center [42, 177] width 24 height 11
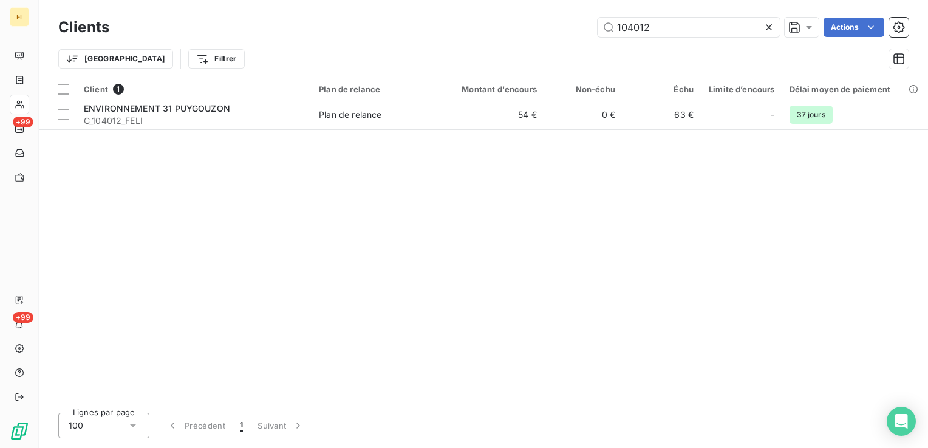
drag, startPoint x: 539, startPoint y: 41, endPoint x: 447, endPoint y: 39, distance: 91.7
click at [447, 39] on div "Clients 104012 Actions" at bounding box center [483, 28] width 850 height 26
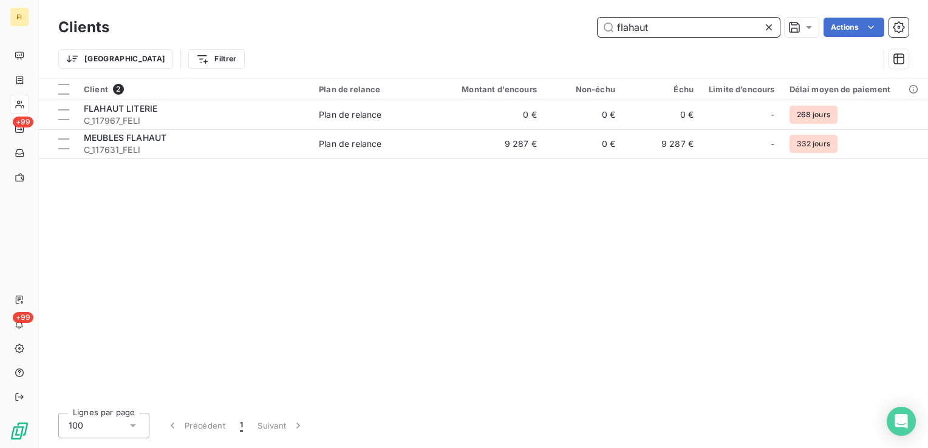
drag, startPoint x: 665, startPoint y: 28, endPoint x: 417, endPoint y: 22, distance: 247.8
click at [423, 21] on div "flahaut Actions" at bounding box center [516, 27] width 785 height 19
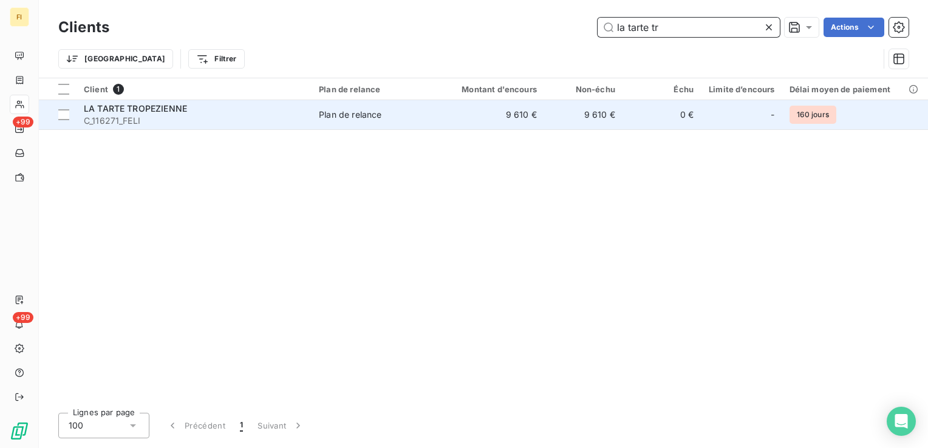
type input "la tarte tr"
click at [312, 115] on td "LA TARTE TROPEZIENNE C_116271_FELI" at bounding box center [194, 114] width 235 height 29
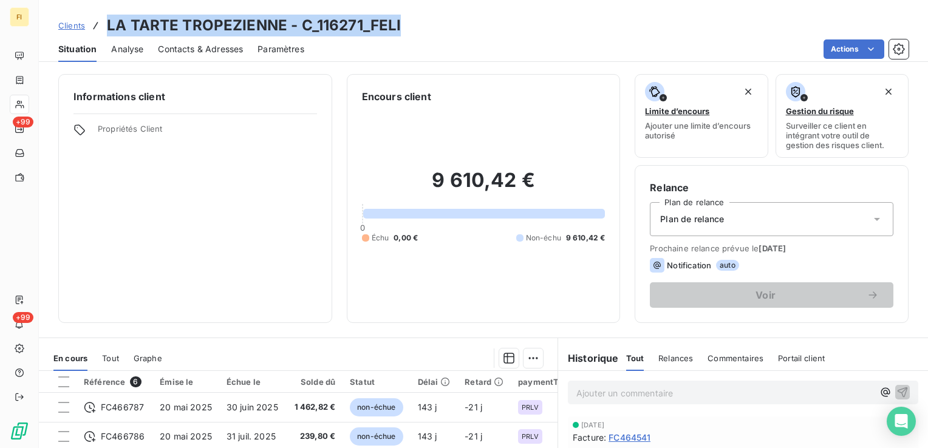
drag, startPoint x: 403, startPoint y: 23, endPoint x: 103, endPoint y: 27, distance: 300.0
click at [103, 27] on div "Clients LA TARTE TROPEZIENNE - C_116271_FELI" at bounding box center [483, 26] width 889 height 22
drag, startPoint x: 103, startPoint y: 27, endPoint x: 265, endPoint y: 25, distance: 161.5
copy h3 "LA TARTE TROPEZIENNE - C_116271_FELI"
